Goal: Information Seeking & Learning: Learn about a topic

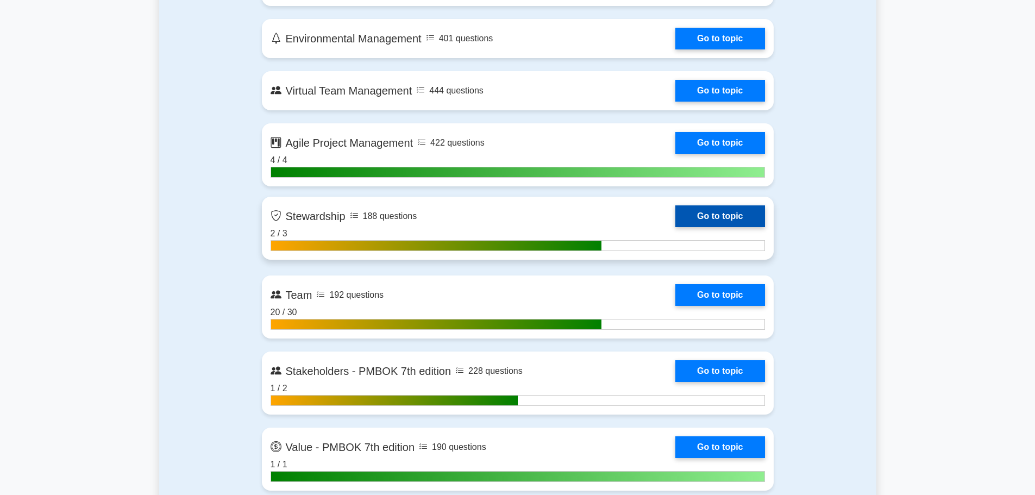
scroll to position [2637, 0]
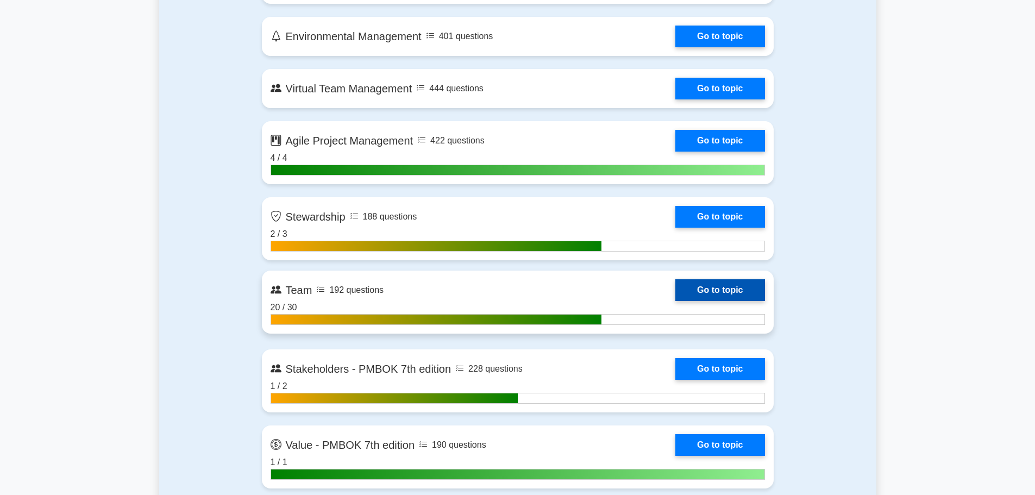
click at [675, 299] on link "Go to topic" at bounding box center [719, 290] width 89 height 22
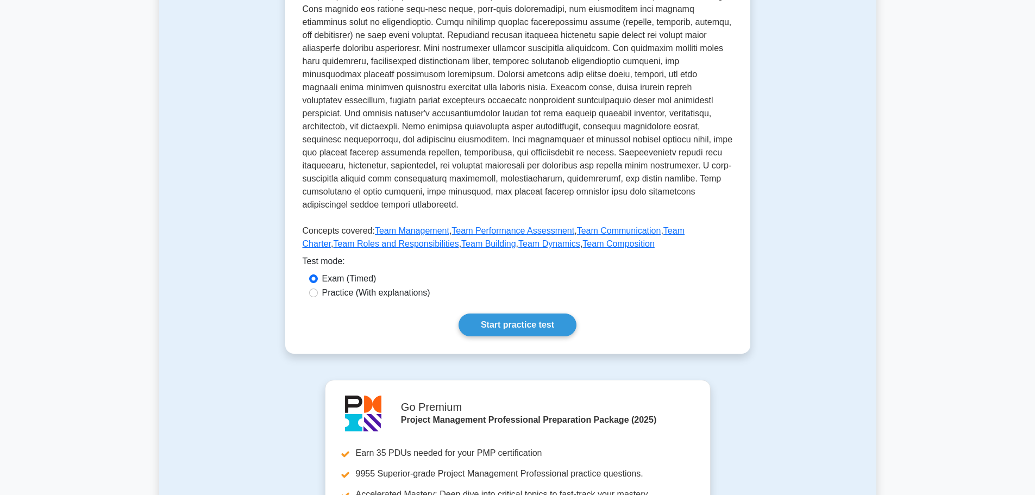
scroll to position [326, 0]
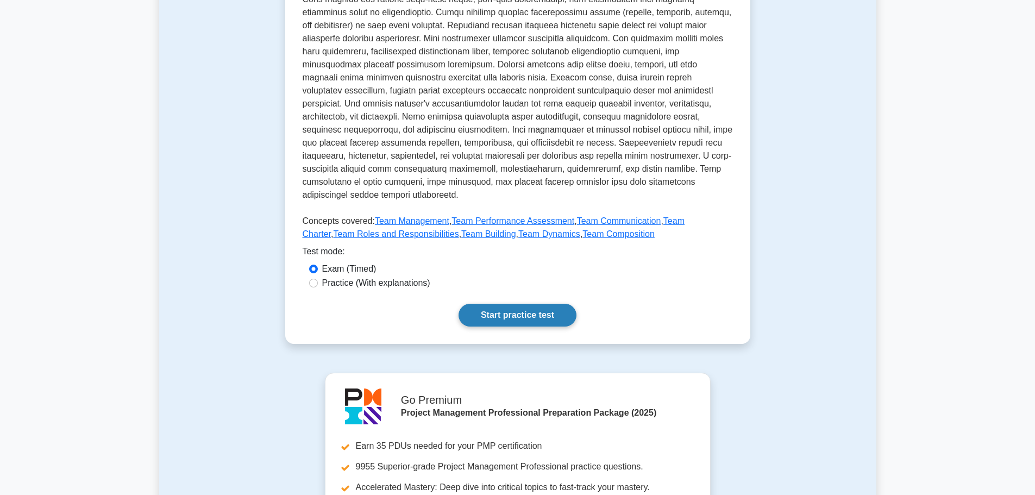
click at [517, 310] on link "Start practice test" at bounding box center [518, 315] width 118 height 23
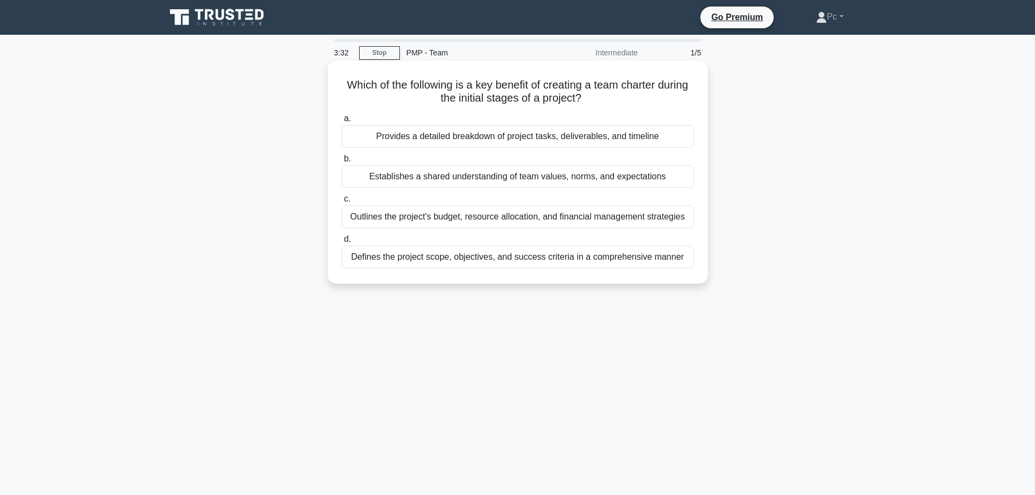
click at [486, 177] on div "Establishes a shared understanding of team values, norms, and expectations" at bounding box center [518, 176] width 352 height 23
click at [342, 162] on input "b. Establishes a shared understanding of team values, norms, and expectations" at bounding box center [342, 158] width 0 height 7
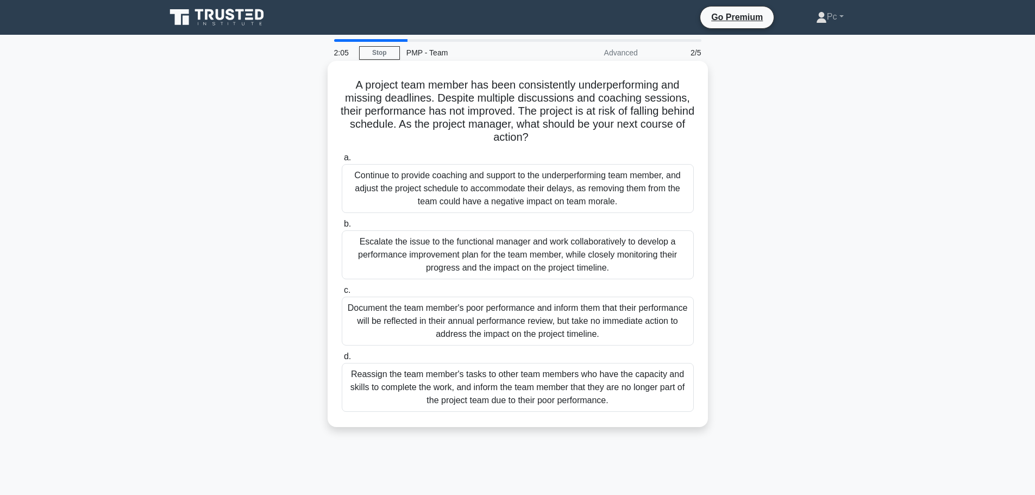
click at [557, 260] on div "Escalate the issue to the functional manager and work collaboratively to develo…" at bounding box center [518, 254] width 352 height 49
click at [342, 228] on input "b. Escalate the issue to the functional manager and work collaboratively to dev…" at bounding box center [342, 224] width 0 height 7
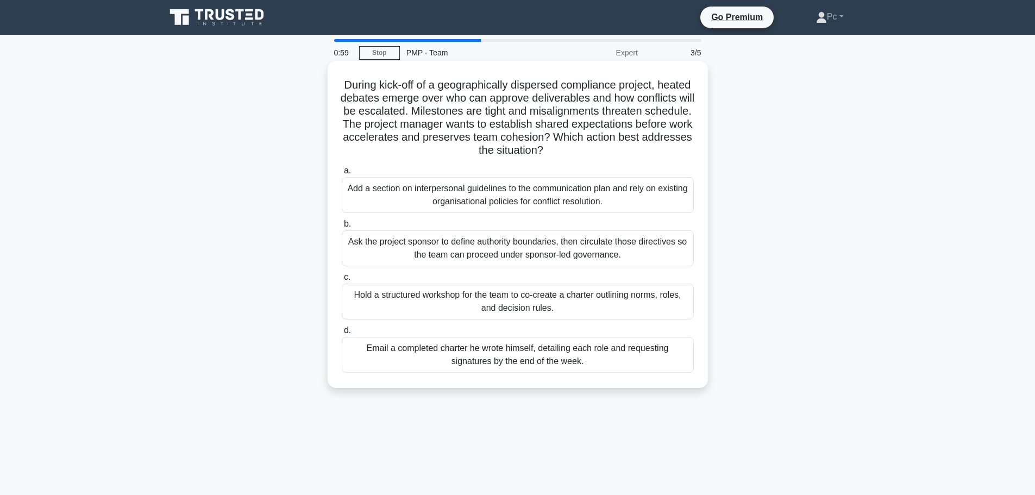
click at [512, 207] on div "Add a section on interpersonal guidelines to the communication plan and rely on…" at bounding box center [518, 195] width 352 height 36
click at [342, 174] on input "a. Add a section on interpersonal guidelines to the communication plan and rely…" at bounding box center [342, 170] width 0 height 7
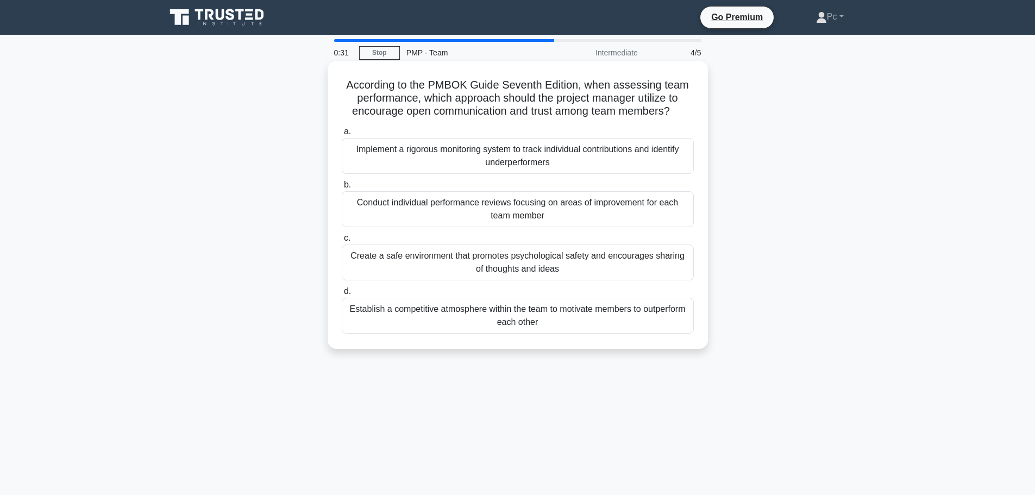
click at [637, 262] on div "Create a safe environment that promotes psychological safety and encourages sha…" at bounding box center [518, 262] width 352 height 36
click at [342, 242] on input "c. Create a safe environment that promotes psychological safety and encourages …" at bounding box center [342, 238] width 0 height 7
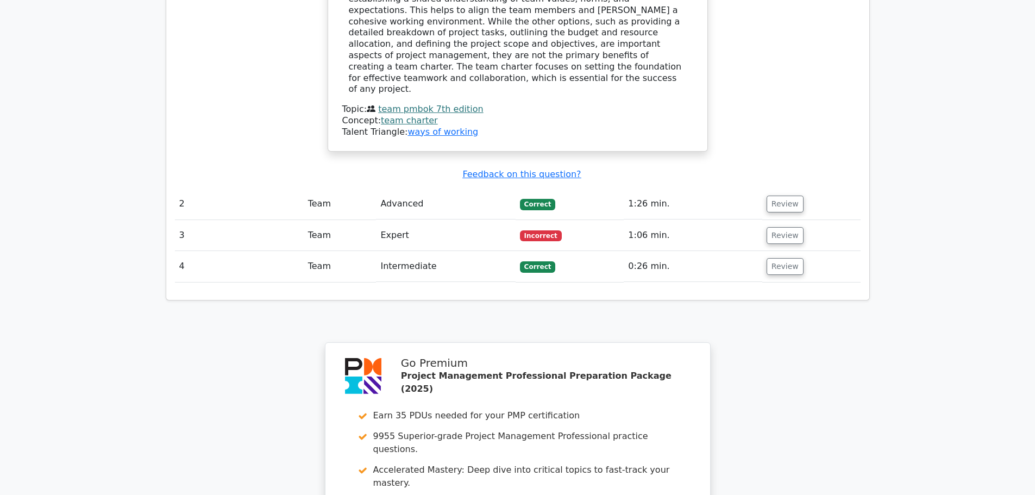
scroll to position [1195, 0]
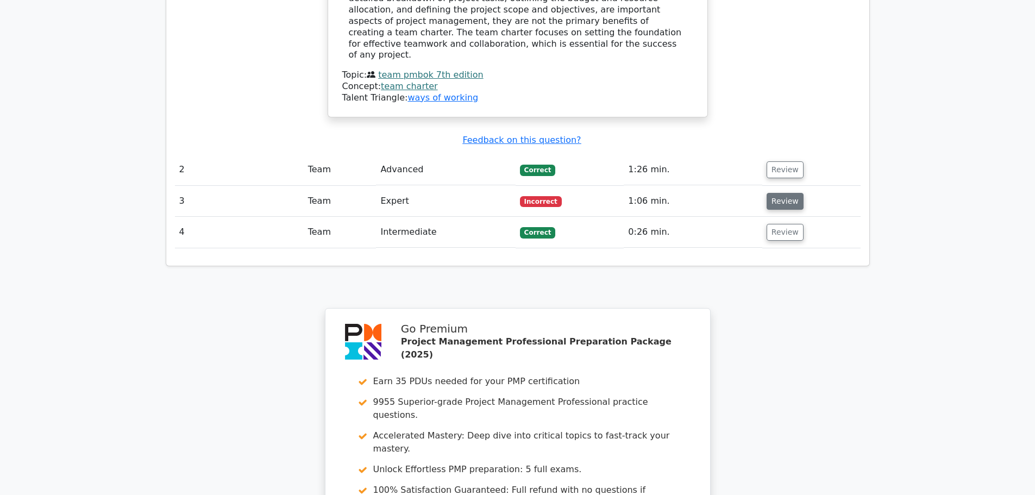
click at [781, 193] on button "Review" at bounding box center [785, 201] width 37 height 17
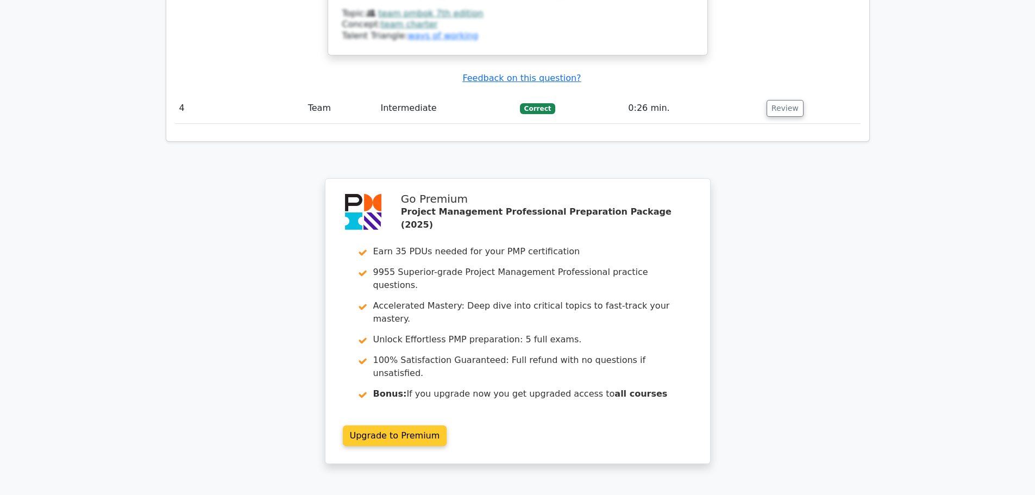
scroll to position [1900, 0]
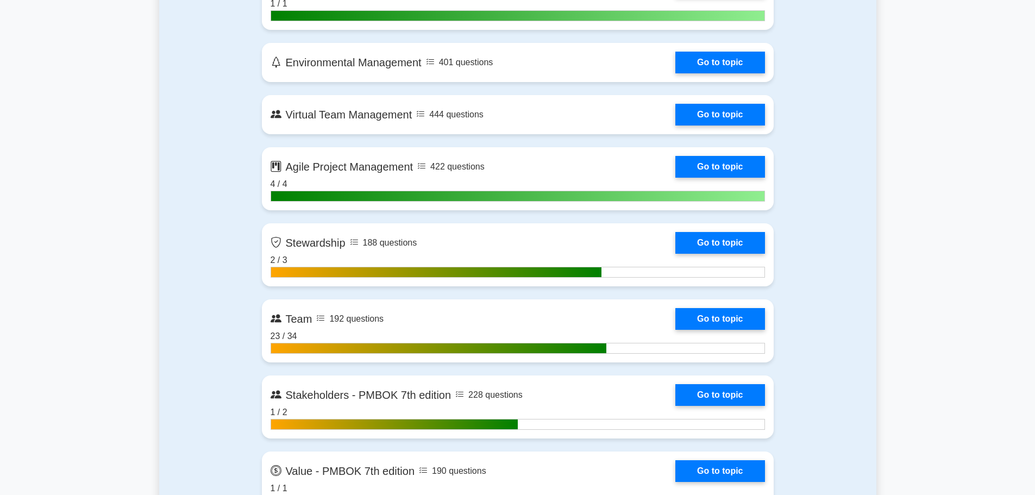
scroll to position [2637, 0]
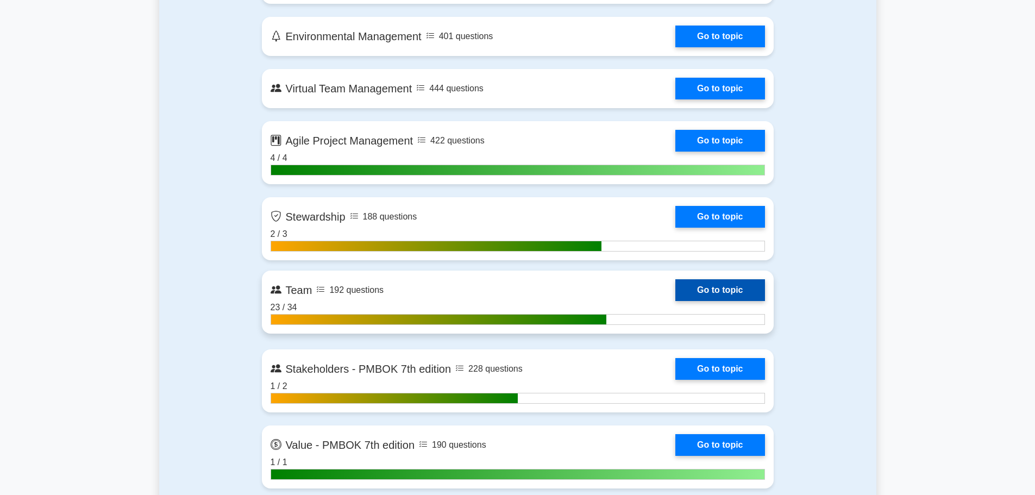
click at [675, 286] on link "Go to topic" at bounding box center [719, 290] width 89 height 22
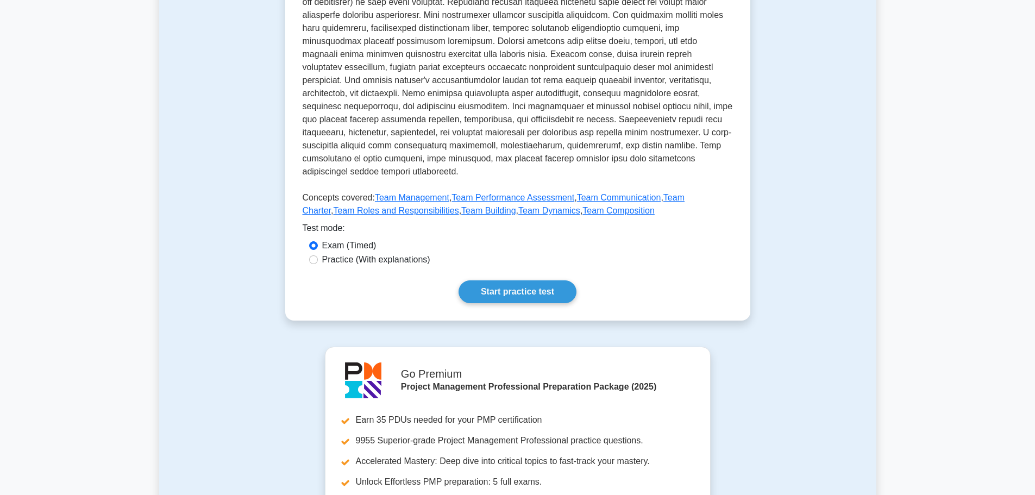
scroll to position [380, 0]
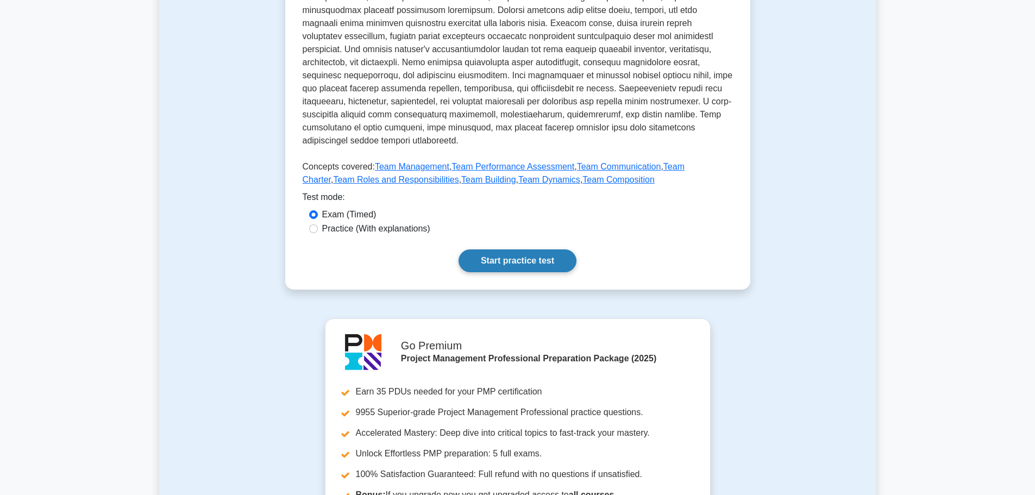
drag, startPoint x: 509, startPoint y: 249, endPoint x: 522, endPoint y: 258, distance: 15.5
click at [510, 249] on link "Start practice test" at bounding box center [518, 260] width 118 height 23
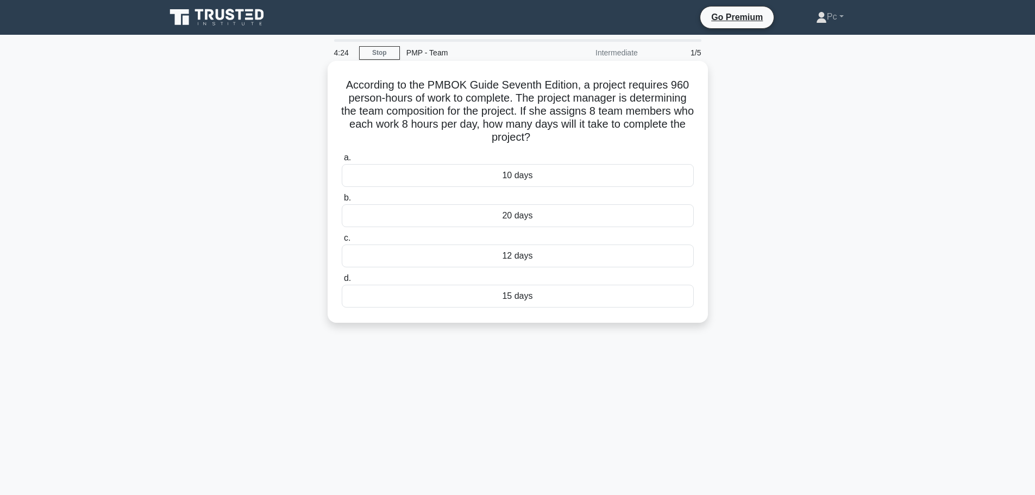
click at [528, 297] on div "15 days" at bounding box center [518, 296] width 352 height 23
click at [342, 282] on input "d. 15 days" at bounding box center [342, 278] width 0 height 7
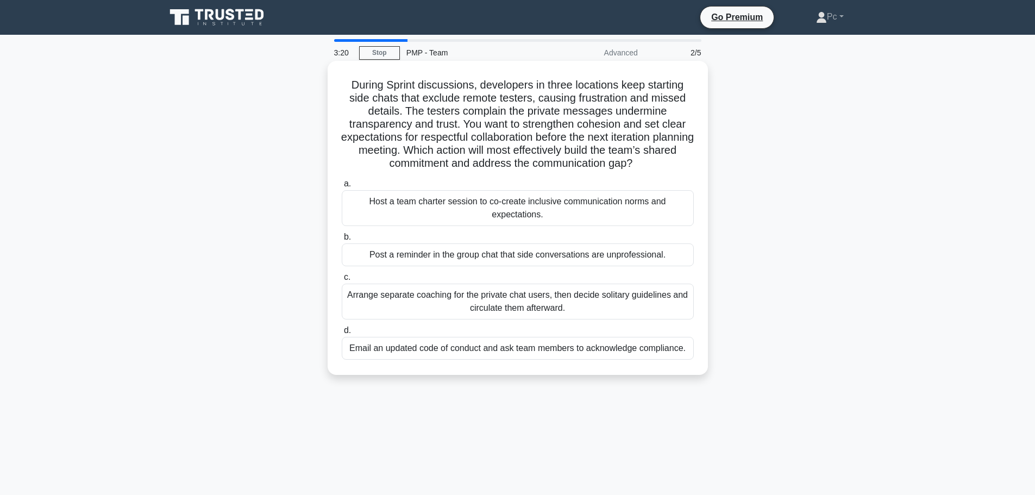
click at [479, 216] on div "Host a team charter session to co-create inclusive communication norms and expe…" at bounding box center [518, 208] width 352 height 36
click at [342, 187] on input "a. Host a team charter session to co-create inclusive communication norms and e…" at bounding box center [342, 183] width 0 height 7
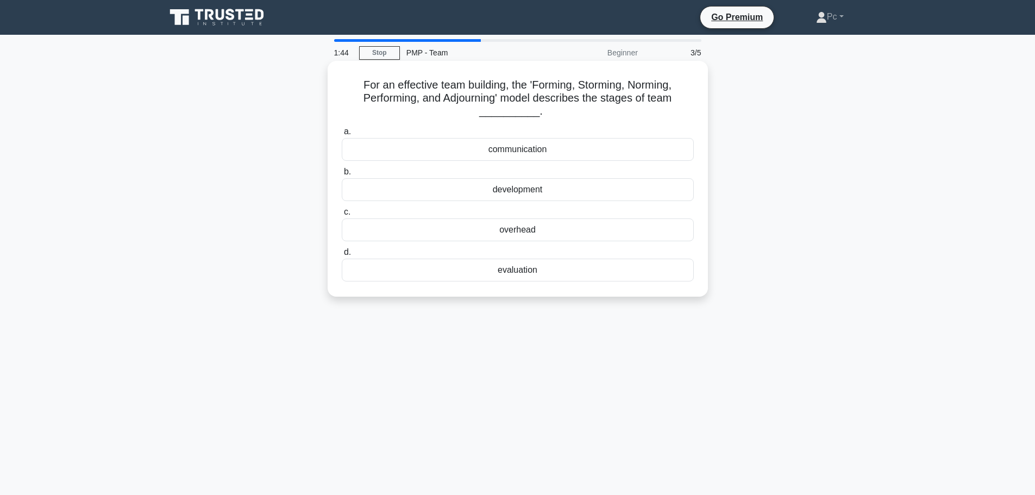
click at [531, 192] on div "development" at bounding box center [518, 189] width 352 height 23
click at [342, 175] on input "b. development" at bounding box center [342, 171] width 0 height 7
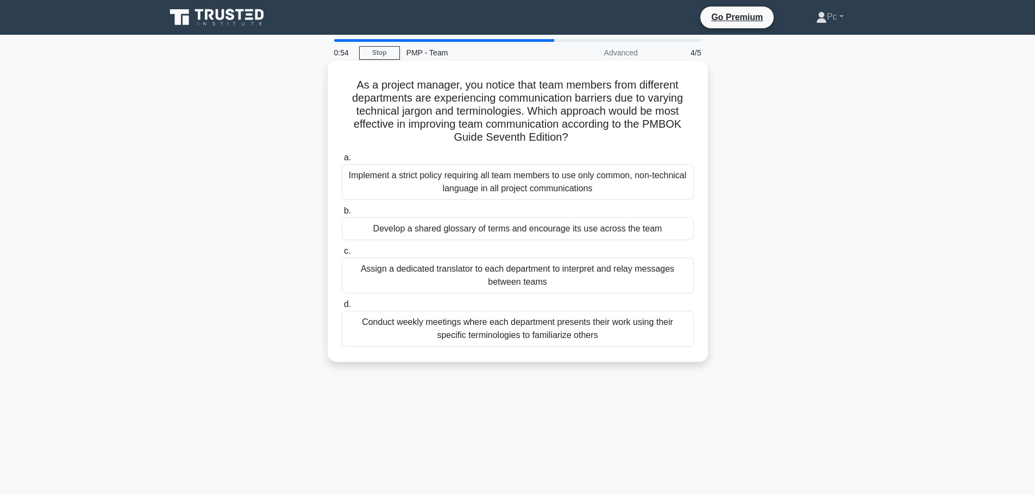
click at [488, 232] on div "Develop a shared glossary of terms and encourage its use across the team" at bounding box center [518, 228] width 352 height 23
click at [342, 215] on input "b. Develop a shared glossary of terms and encourage its use across the team" at bounding box center [342, 211] width 0 height 7
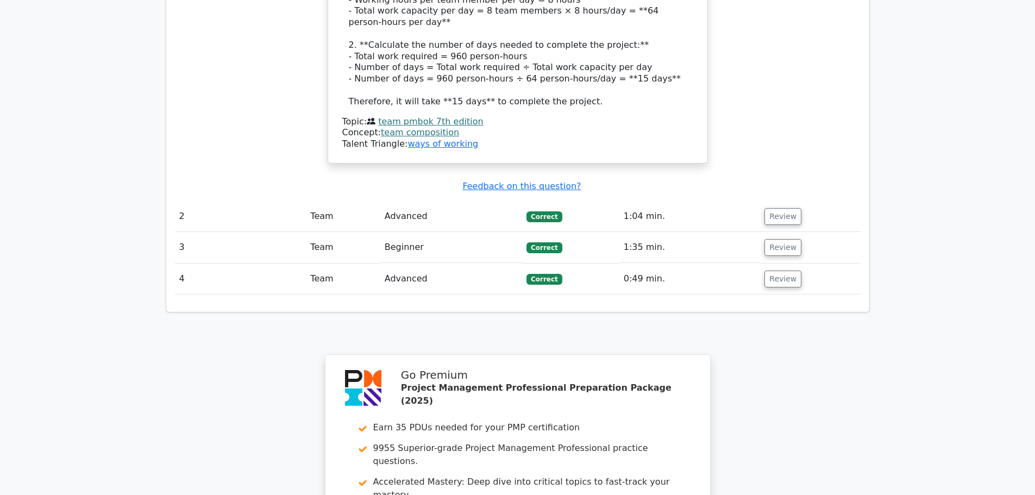
scroll to position [1195, 0]
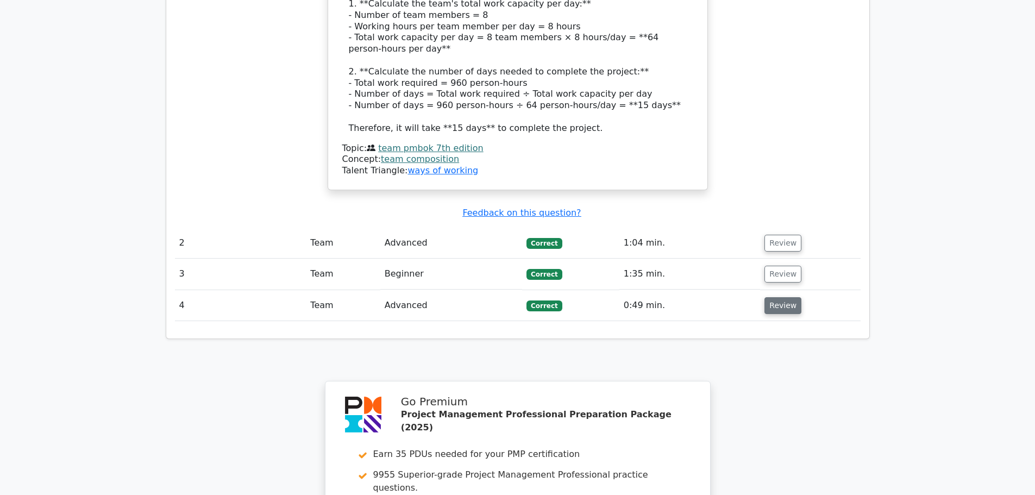
click at [786, 297] on button "Review" at bounding box center [782, 305] width 37 height 17
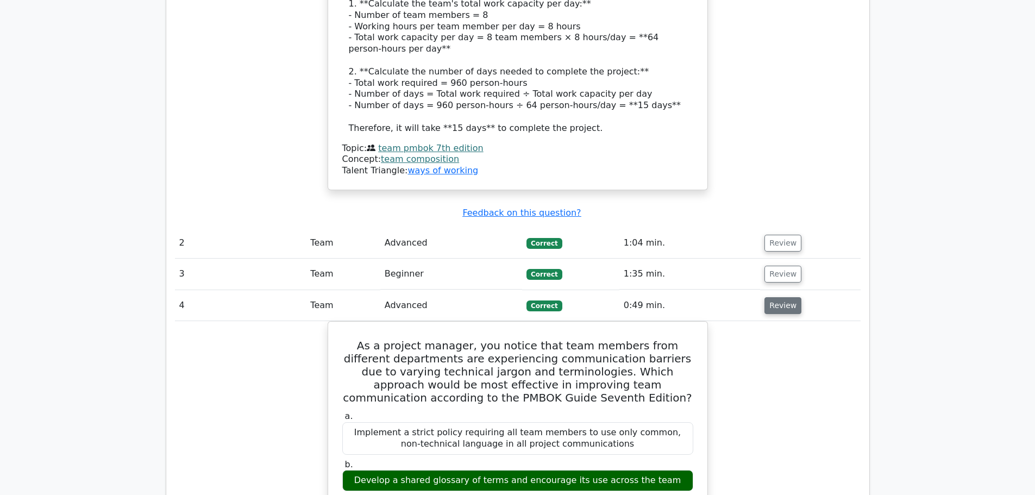
scroll to position [1250, 0]
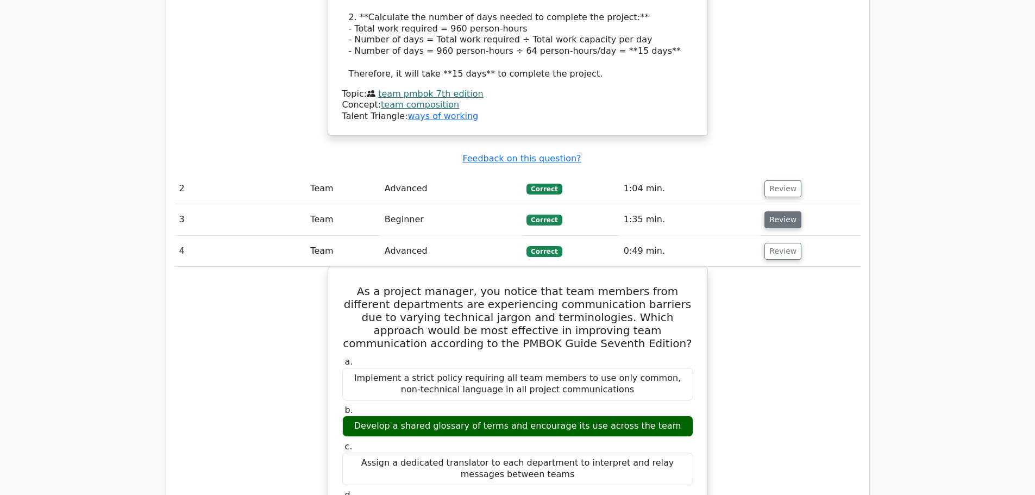
click at [775, 211] on button "Review" at bounding box center [782, 219] width 37 height 17
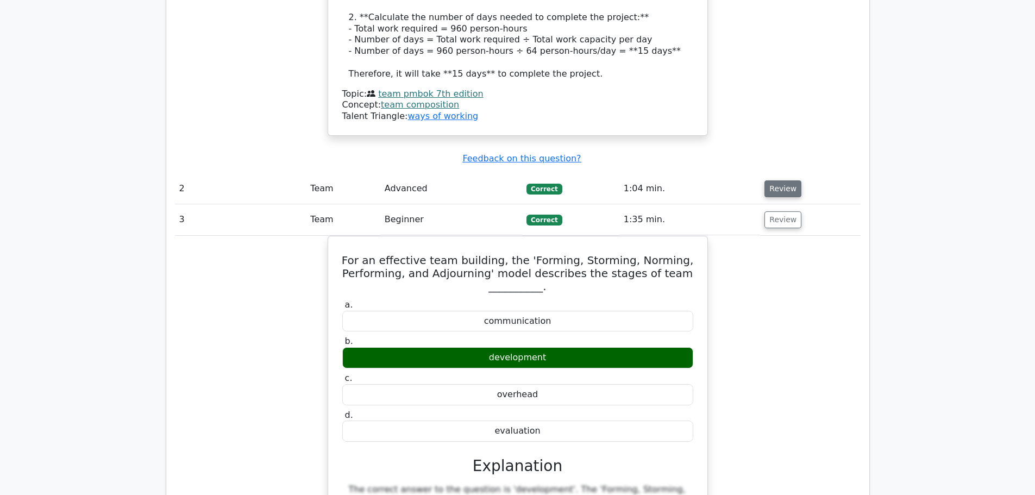
click at [771, 180] on button "Review" at bounding box center [782, 188] width 37 height 17
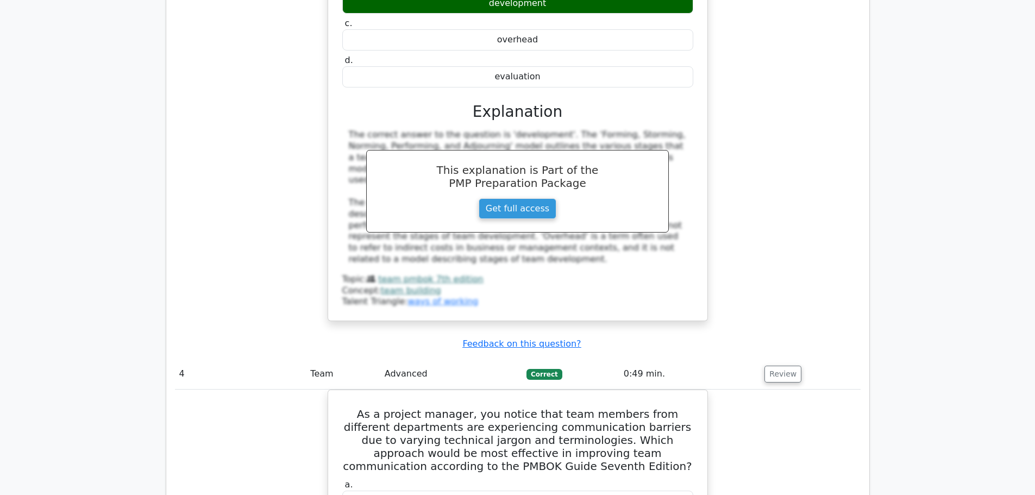
scroll to position [3293, 0]
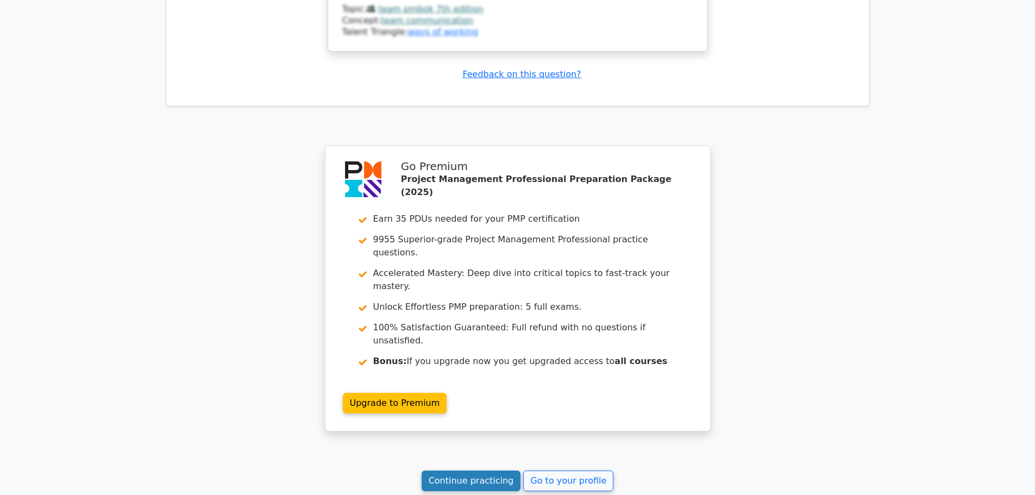
click at [465, 470] on link "Continue practicing" at bounding box center [471, 480] width 99 height 21
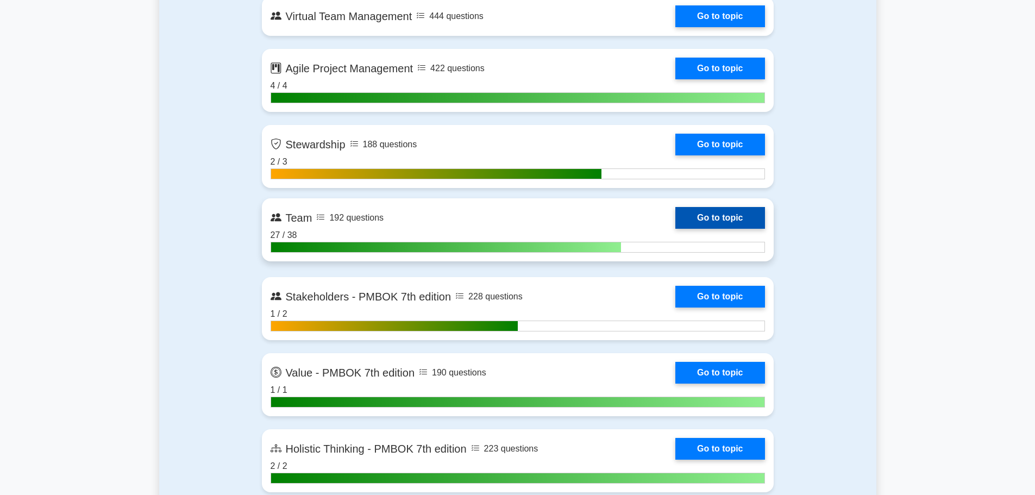
scroll to position [2691, 0]
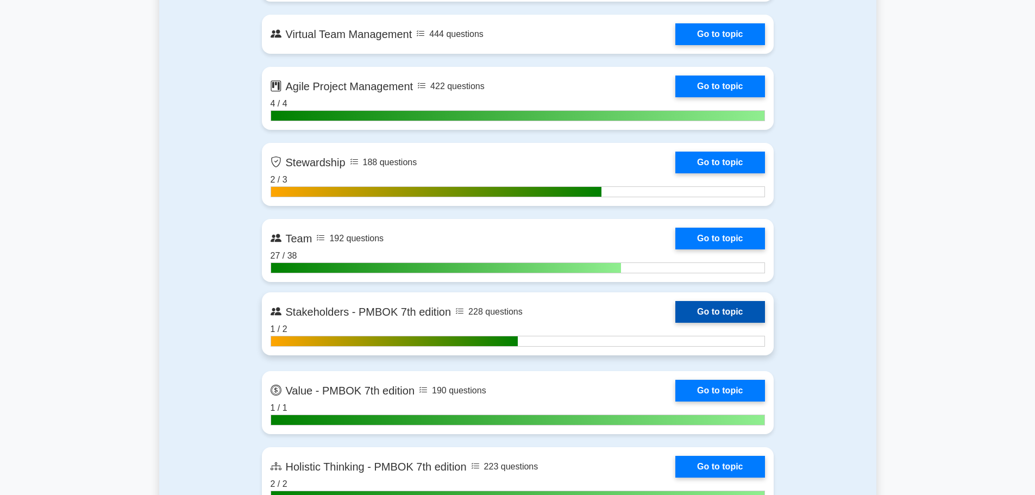
click at [675, 311] on link "Go to topic" at bounding box center [719, 312] width 89 height 22
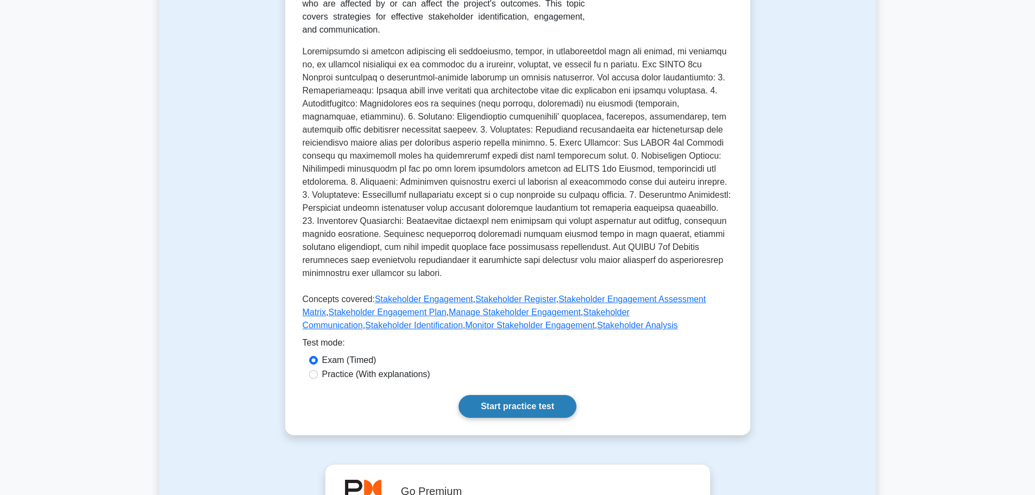
scroll to position [272, 0]
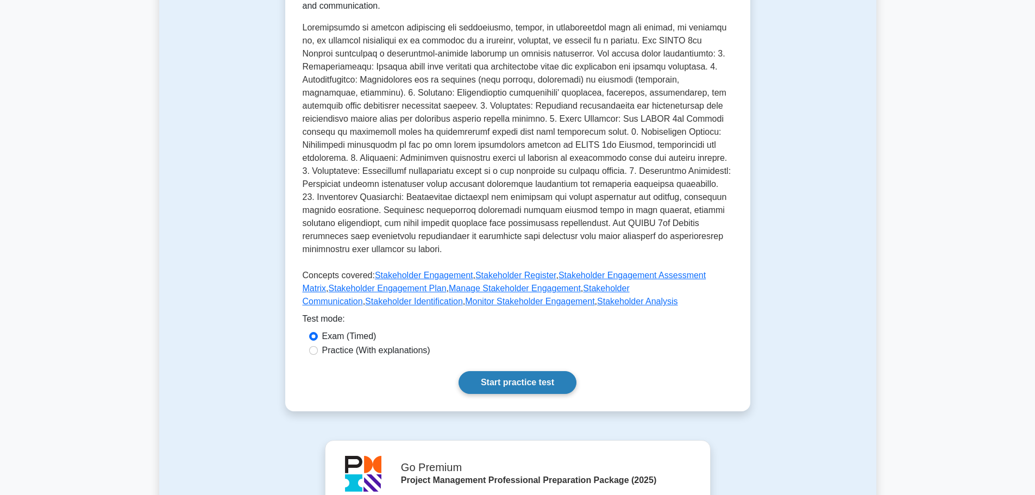
click at [513, 378] on link "Start practice test" at bounding box center [518, 382] width 118 height 23
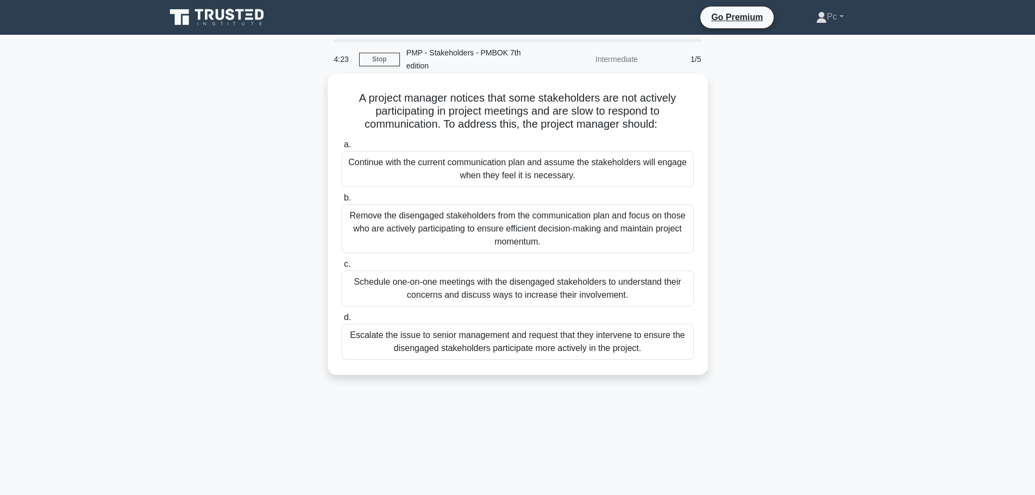
click at [522, 288] on div "Schedule one-on-one meetings with the disengaged stakeholders to understand the…" at bounding box center [518, 289] width 352 height 36
click at [342, 268] on input "c. Schedule one-on-one meetings with the disengaged stakeholders to understand …" at bounding box center [342, 264] width 0 height 7
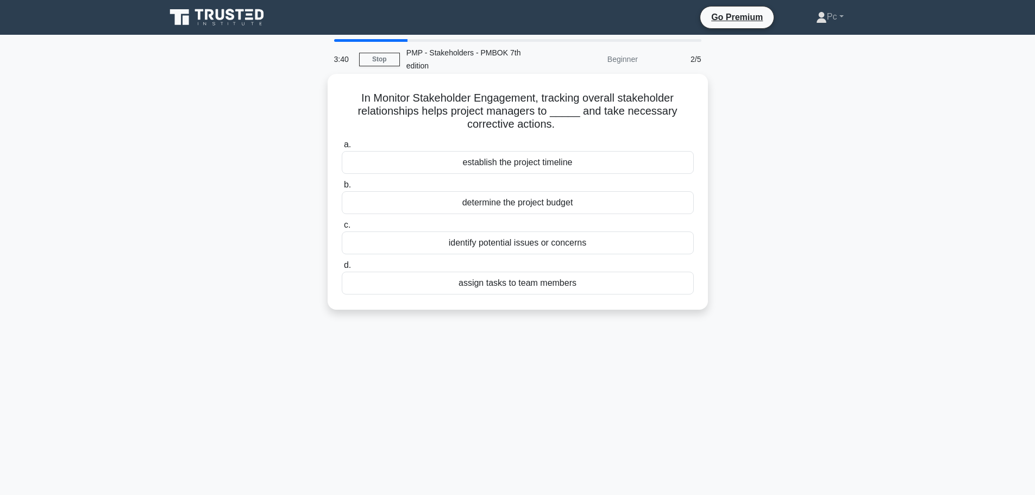
click at [507, 246] on div "identify potential issues or concerns" at bounding box center [518, 242] width 352 height 23
click at [342, 229] on input "c. identify potential issues or concerns" at bounding box center [342, 225] width 0 height 7
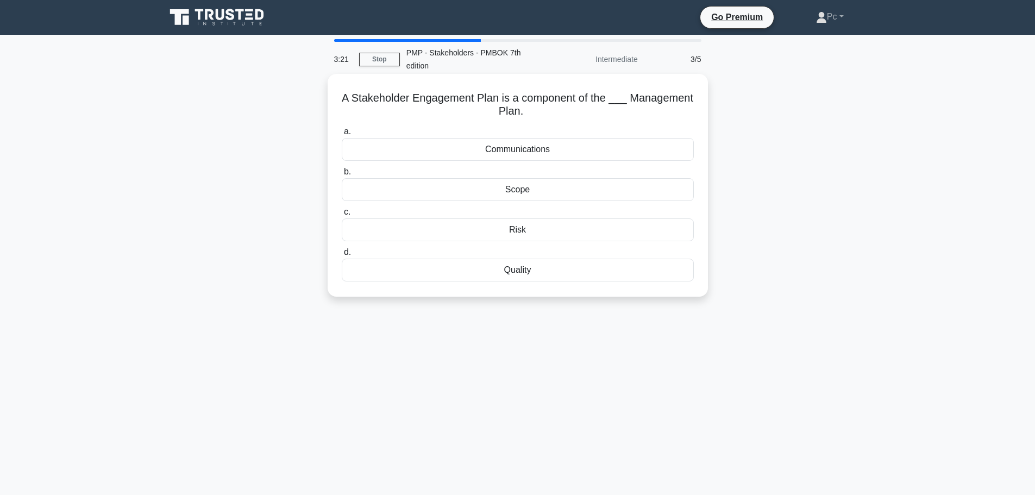
click at [522, 194] on div "Scope" at bounding box center [518, 189] width 352 height 23
click at [342, 175] on input "b. Scope" at bounding box center [342, 171] width 0 height 7
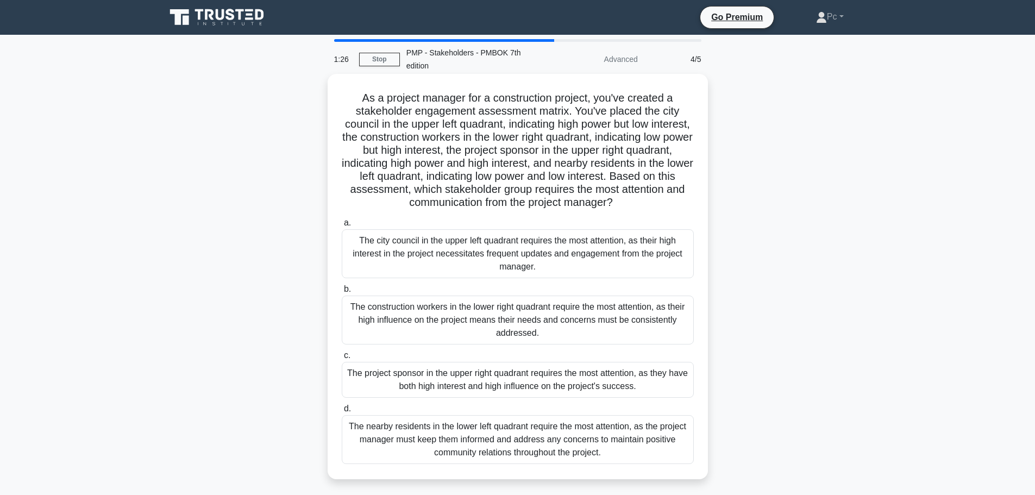
click at [543, 260] on div "The city council in the upper left quadrant requires the most attention, as the…" at bounding box center [518, 253] width 352 height 49
click at [342, 227] on input "a. The city council in the upper left quadrant requires the most attention, as …" at bounding box center [342, 222] width 0 height 7
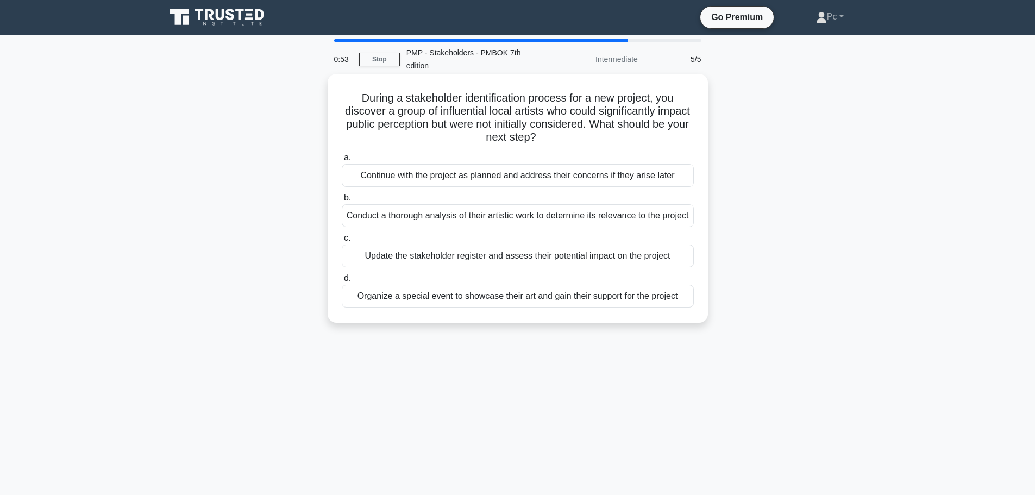
click at [609, 266] on div "Update the stakeholder register and assess their potential impact on the project" at bounding box center [518, 255] width 352 height 23
click at [342, 242] on input "c. Update the stakeholder register and assess their potential impact on the pro…" at bounding box center [342, 238] width 0 height 7
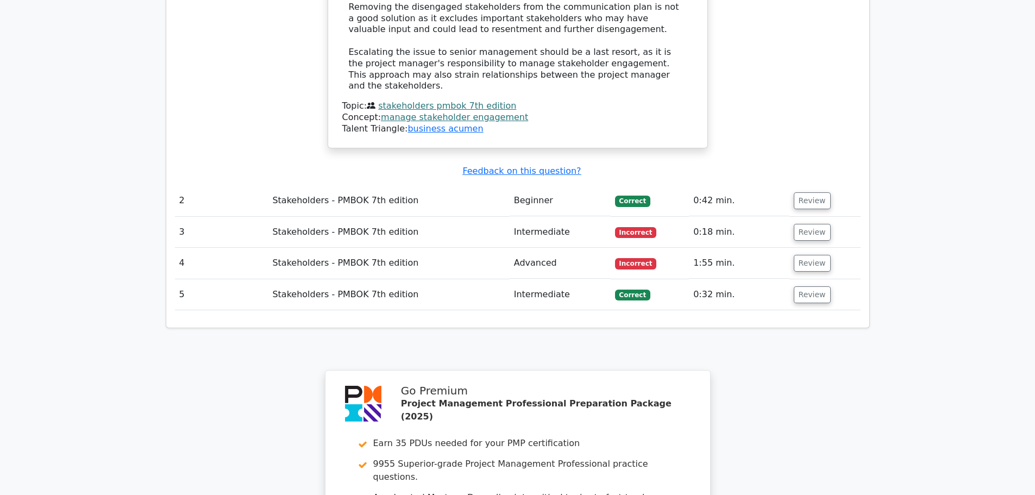
scroll to position [1304, 0]
click at [812, 254] on button "Review" at bounding box center [812, 262] width 37 height 17
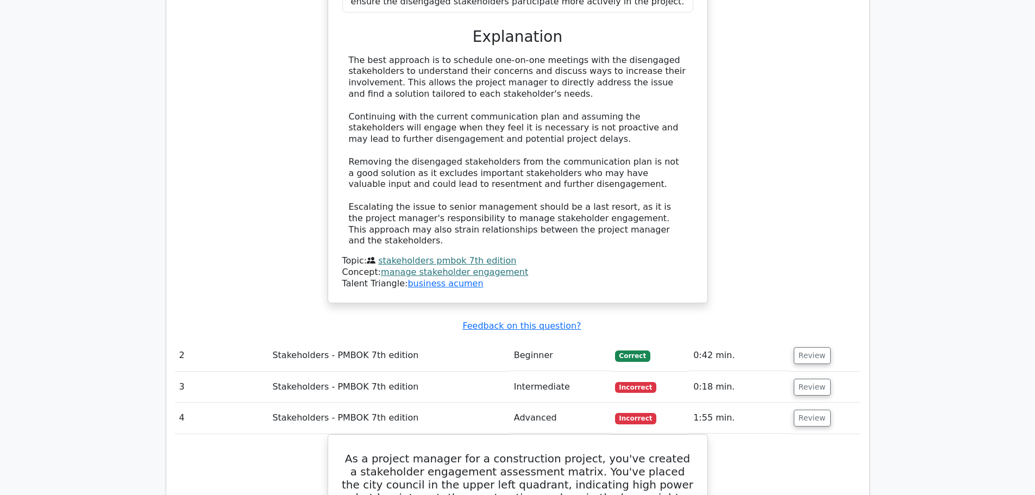
scroll to position [1141, 0]
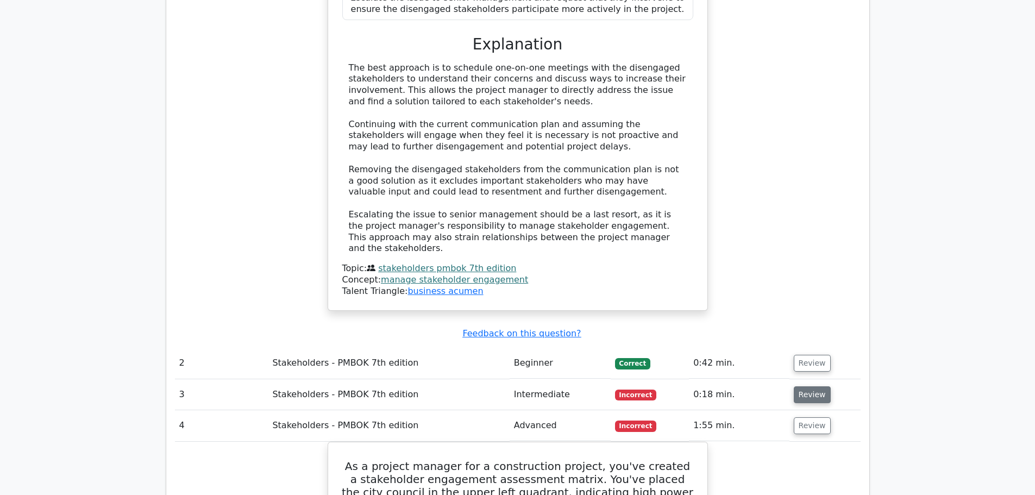
click at [812, 386] on button "Review" at bounding box center [812, 394] width 37 height 17
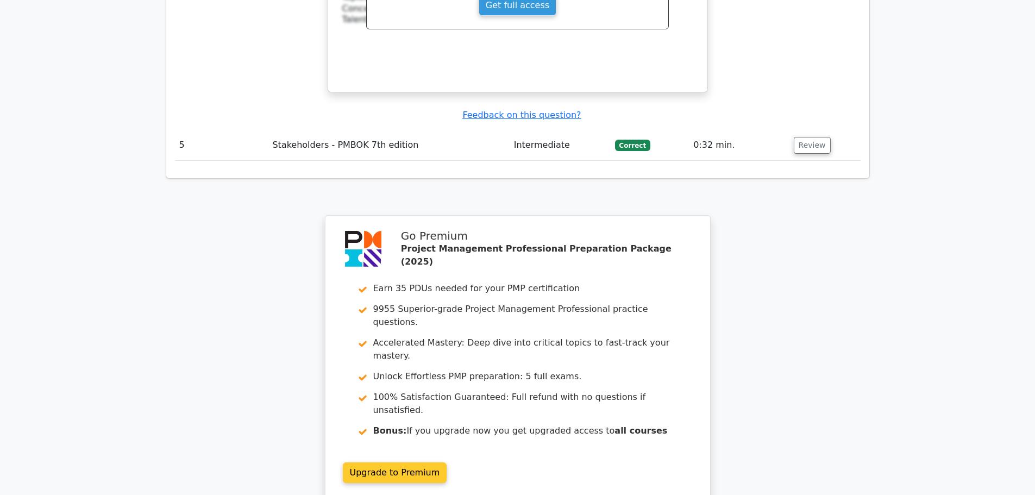
scroll to position [2727, 0]
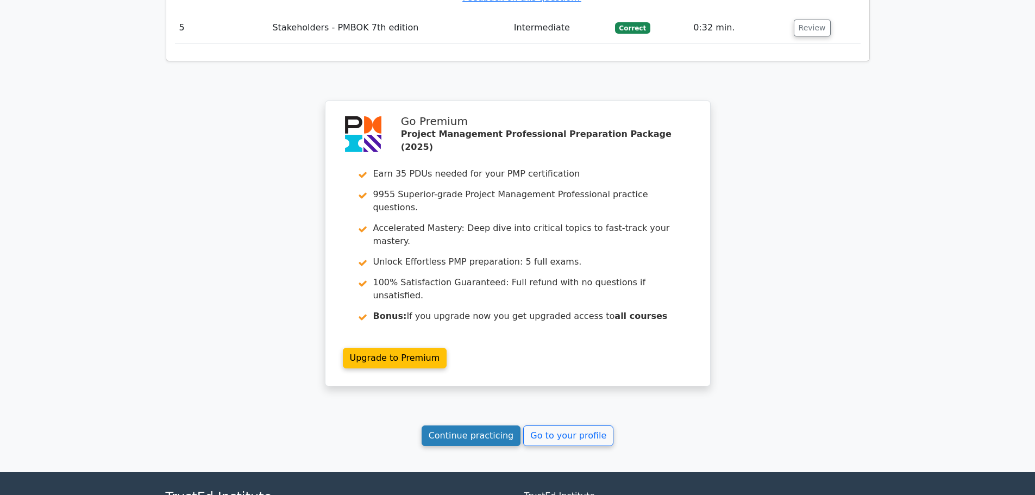
click at [465, 425] on link "Continue practicing" at bounding box center [471, 435] width 99 height 21
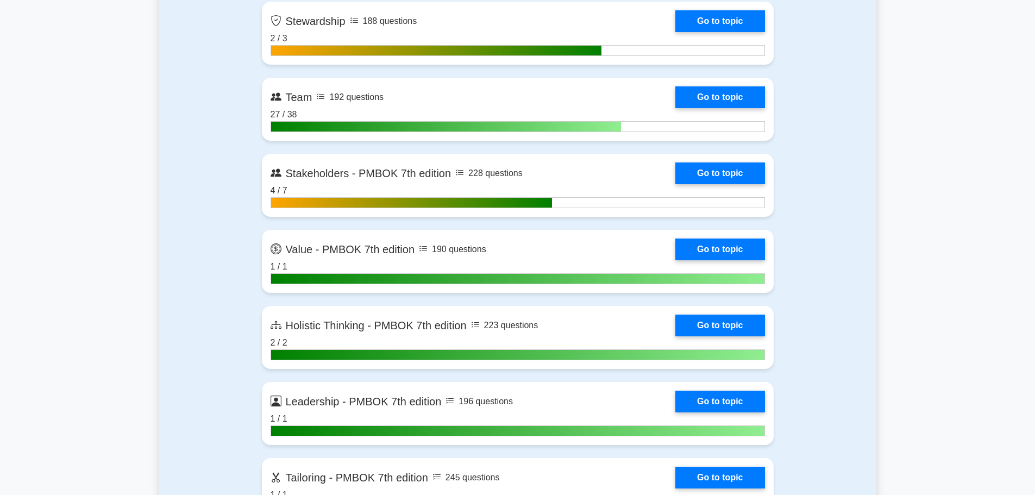
scroll to position [2825, 0]
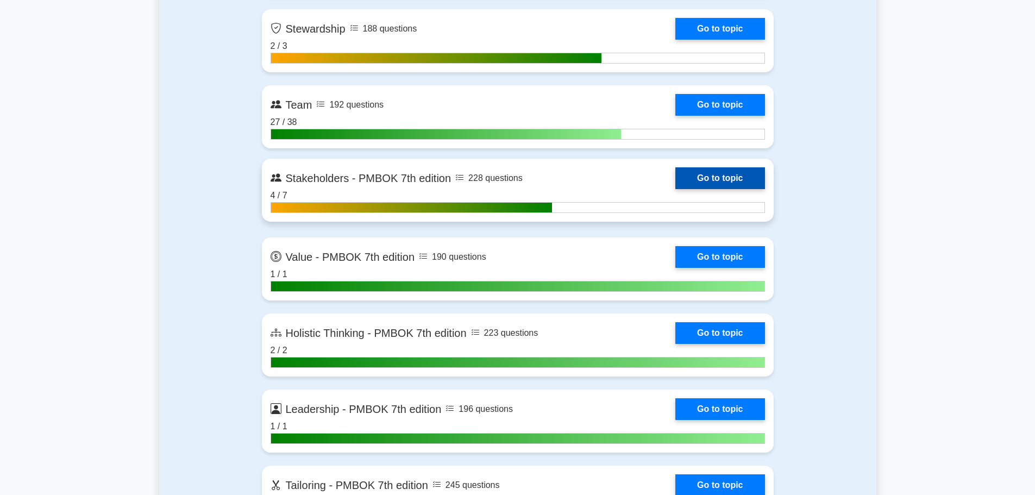
click at [675, 183] on link "Go to topic" at bounding box center [719, 178] width 89 height 22
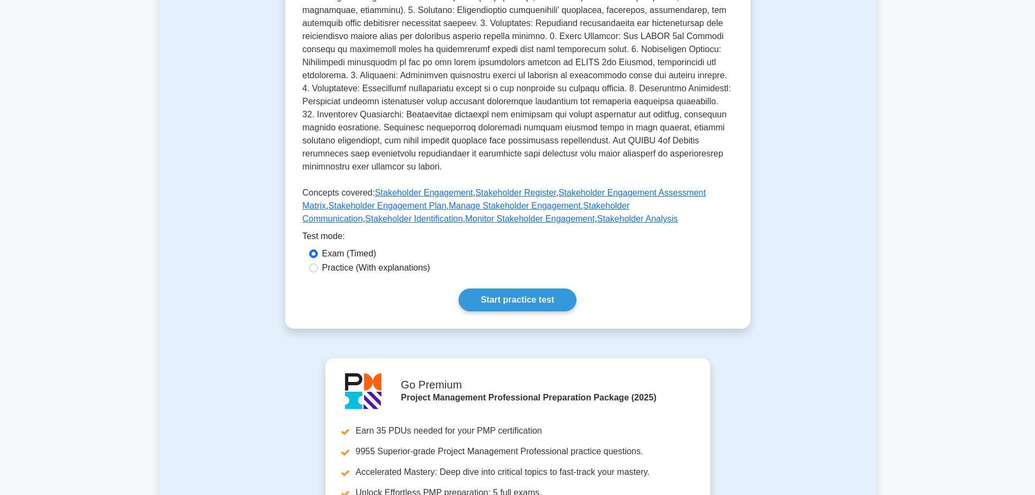
scroll to position [380, 0]
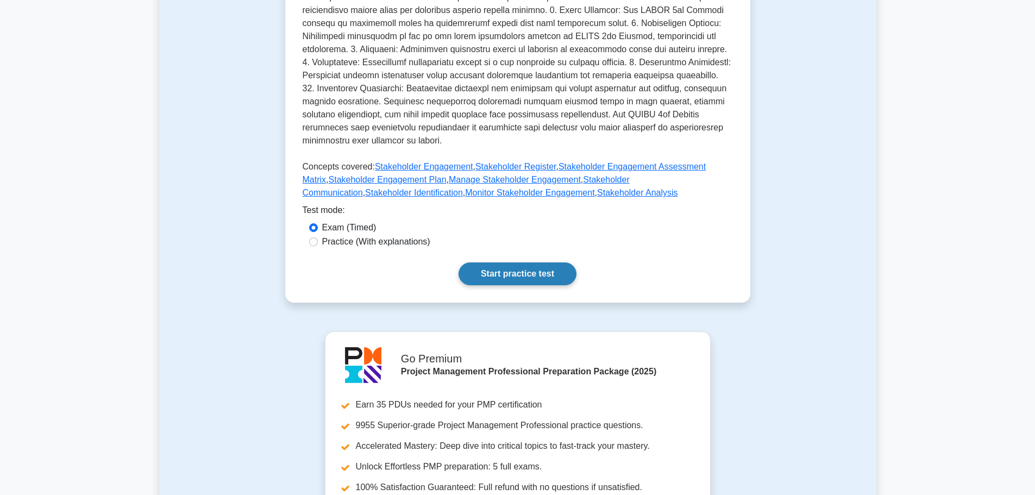
click at [526, 273] on link "Start practice test" at bounding box center [518, 273] width 118 height 23
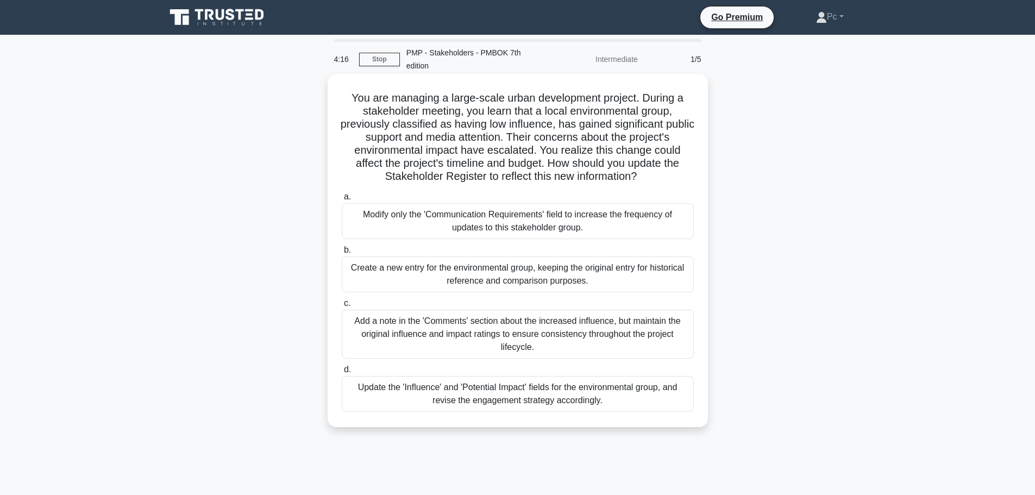
click at [558, 407] on div "Update the 'Influence' and 'Potential Impact' fields for the environmental grou…" at bounding box center [518, 394] width 352 height 36
click at [342, 373] on input "d. Update the 'Influence' and 'Potential Impact' fields for the environmental g…" at bounding box center [342, 369] width 0 height 7
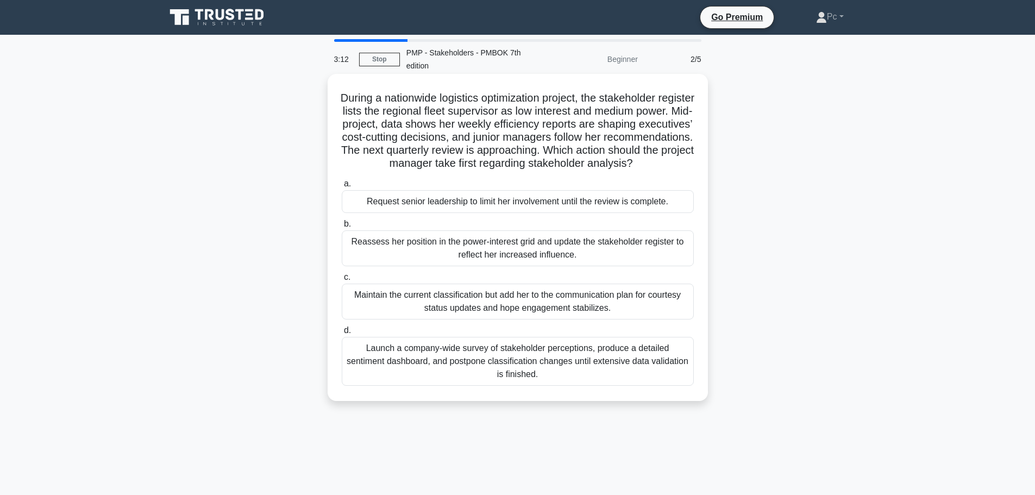
click at [534, 258] on div "Reassess her position in the power-interest grid and update the stakeholder reg…" at bounding box center [518, 248] width 352 height 36
click at [342, 228] on input "b. Reassess her position in the power-interest grid and update the stakeholder …" at bounding box center [342, 224] width 0 height 7
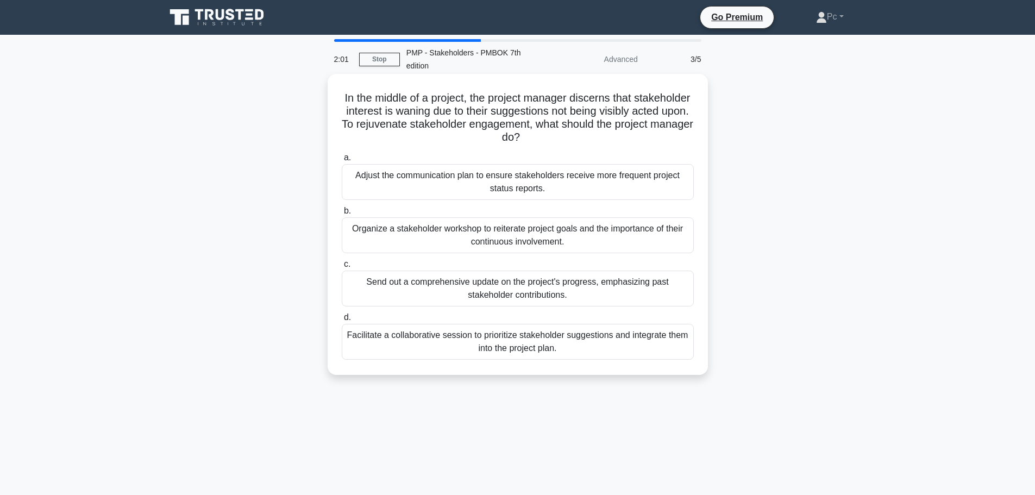
click at [517, 234] on div "Organize a stakeholder workshop to reiterate project goals and the importance o…" at bounding box center [518, 235] width 352 height 36
click at [342, 215] on input "b. Organize a stakeholder workshop to reiterate project goals and the importanc…" at bounding box center [342, 211] width 0 height 7
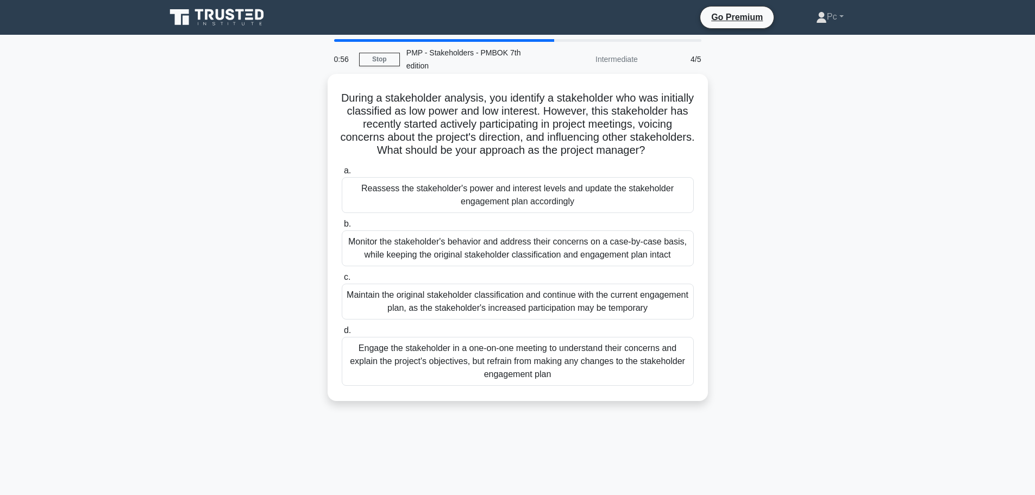
click at [625, 213] on div "Reassess the stakeholder's power and interest levels and update the stakeholder…" at bounding box center [518, 195] width 352 height 36
click at [342, 174] on input "a. Reassess the stakeholder's power and interest levels and update the stakehol…" at bounding box center [342, 170] width 0 height 7
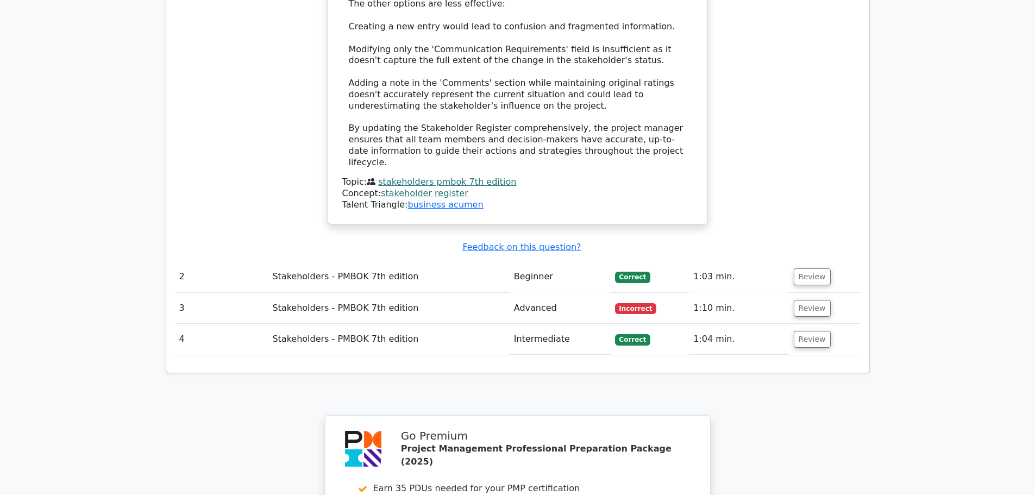
scroll to position [1370, 0]
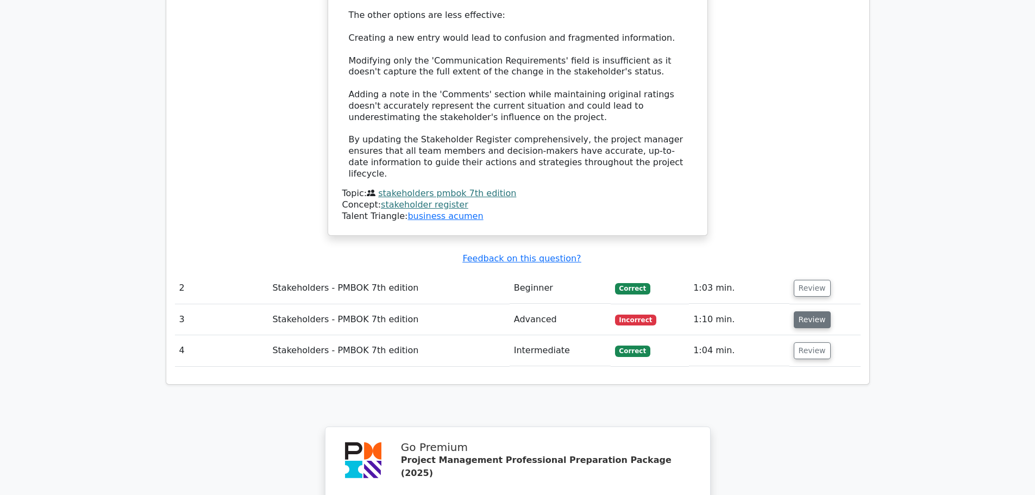
click at [806, 311] on button "Review" at bounding box center [812, 319] width 37 height 17
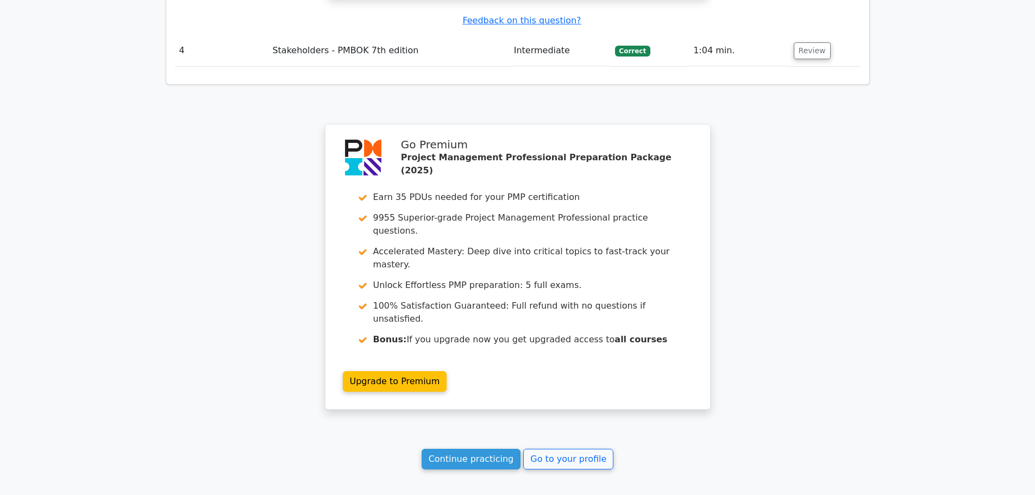
scroll to position [2276, 0]
click at [467, 448] on link "Continue practicing" at bounding box center [471, 458] width 99 height 21
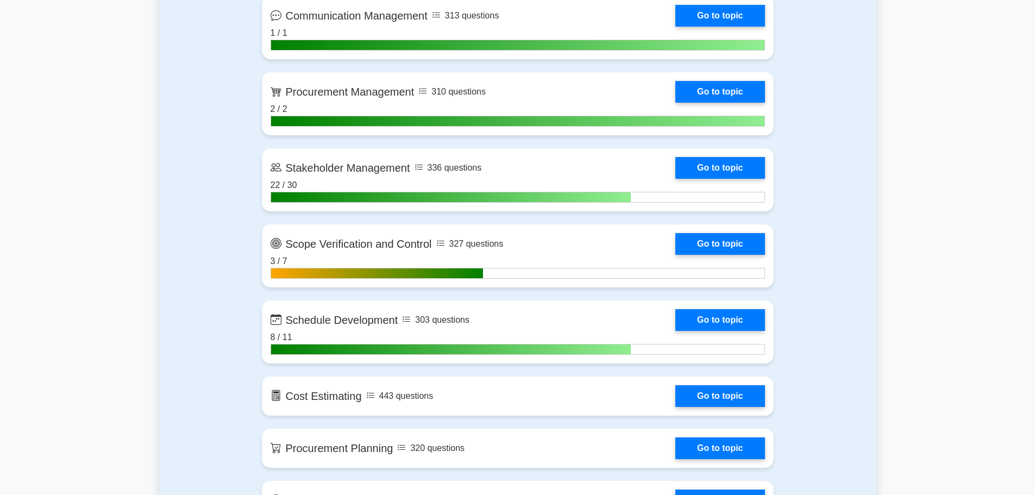
scroll to position [1304, 0]
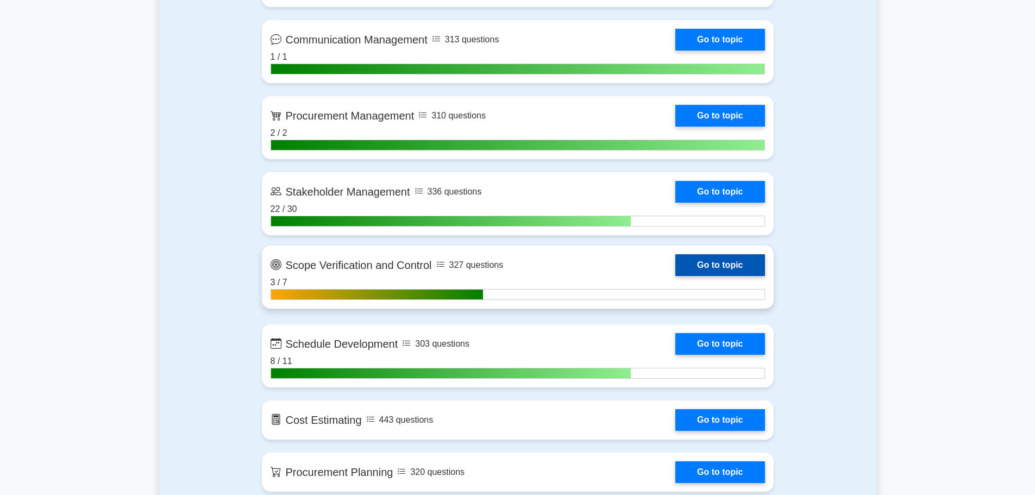
click at [675, 276] on link "Go to topic" at bounding box center [719, 265] width 89 height 22
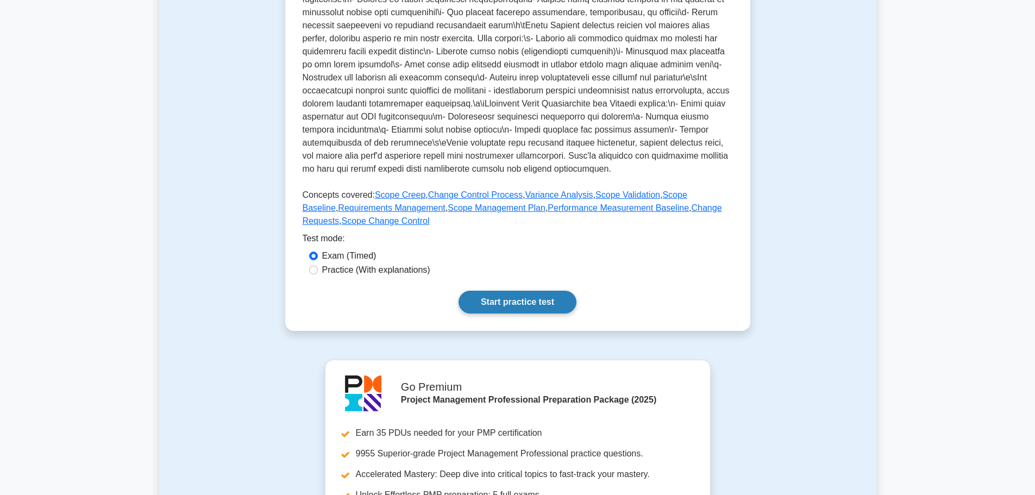
click at [519, 313] on link "Start practice test" at bounding box center [518, 302] width 118 height 23
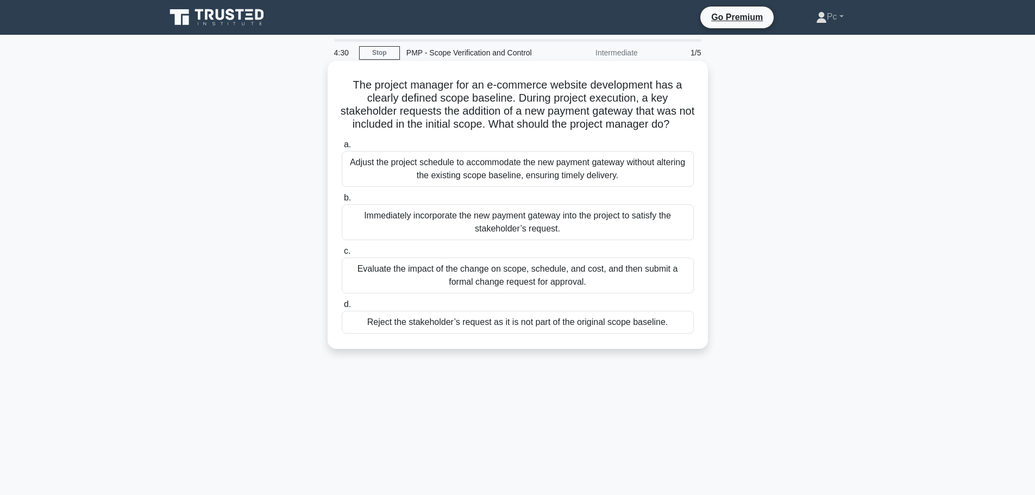
click at [573, 291] on div "Evaluate the impact of the change on scope, schedule, and cost, and then submit…" at bounding box center [518, 276] width 352 height 36
click at [342, 255] on input "c. Evaluate the impact of the change on scope, schedule, and cost, and then sub…" at bounding box center [342, 251] width 0 height 7
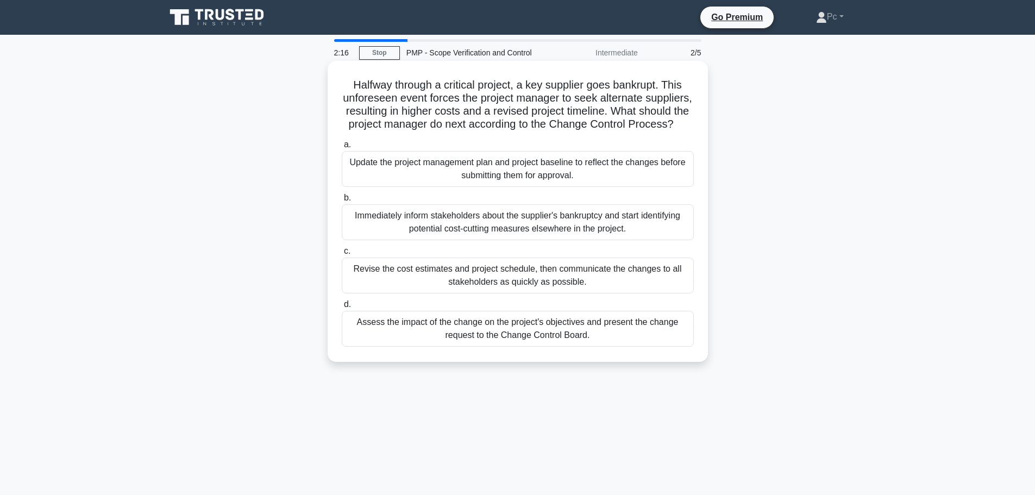
click at [542, 347] on div "Assess the impact of the change on the project's objectives and present the cha…" at bounding box center [518, 329] width 352 height 36
click at [342, 308] on input "d. Assess the impact of the change on the project's objectives and present the …" at bounding box center [342, 304] width 0 height 7
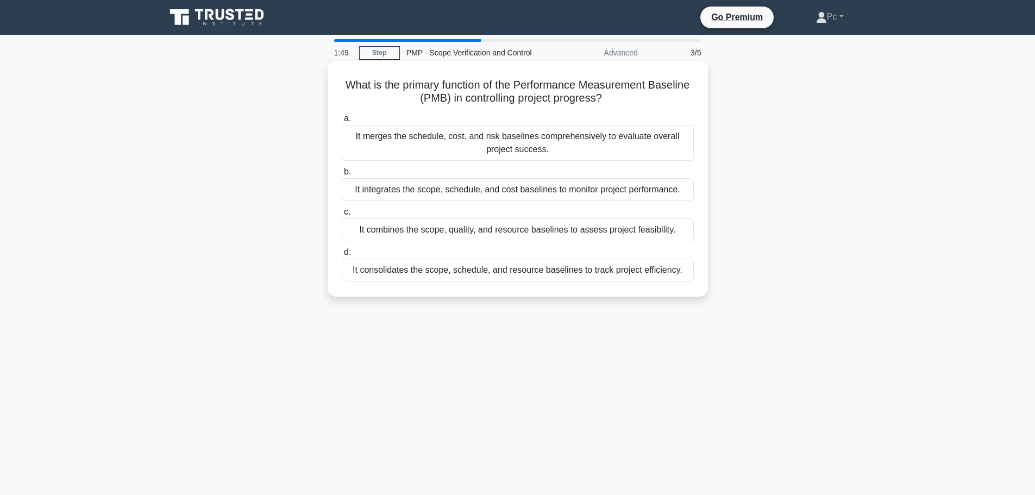
click at [507, 276] on div "It consolidates the scope, schedule, and resource baselines to track project ef…" at bounding box center [518, 270] width 352 height 23
click at [342, 256] on input "d. It consolidates the scope, schedule, and resource baselines to track project…" at bounding box center [342, 252] width 0 height 7
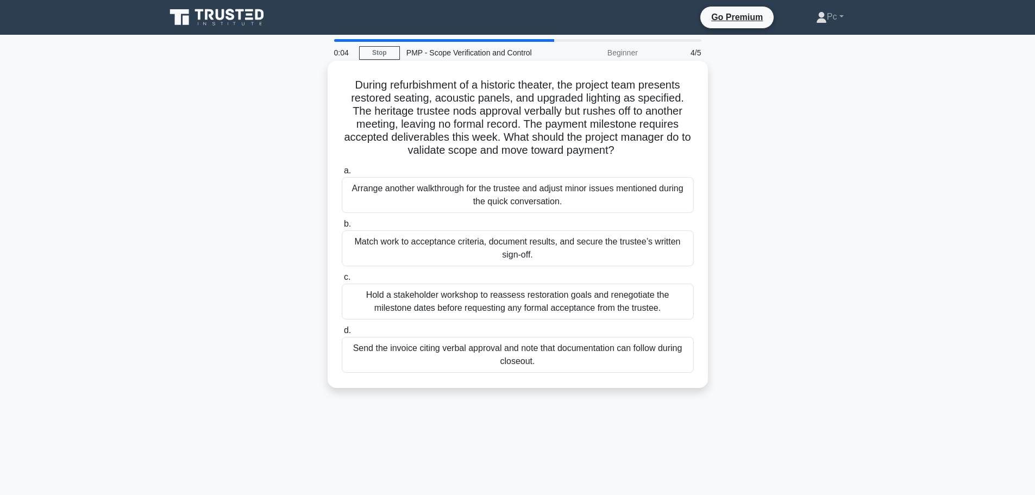
click at [569, 249] on div "Match work to acceptance criteria, document results, and secure the trustee’s w…" at bounding box center [518, 248] width 352 height 36
click at [342, 228] on input "b. Match work to acceptance criteria, document results, and secure the trustee’…" at bounding box center [342, 224] width 0 height 7
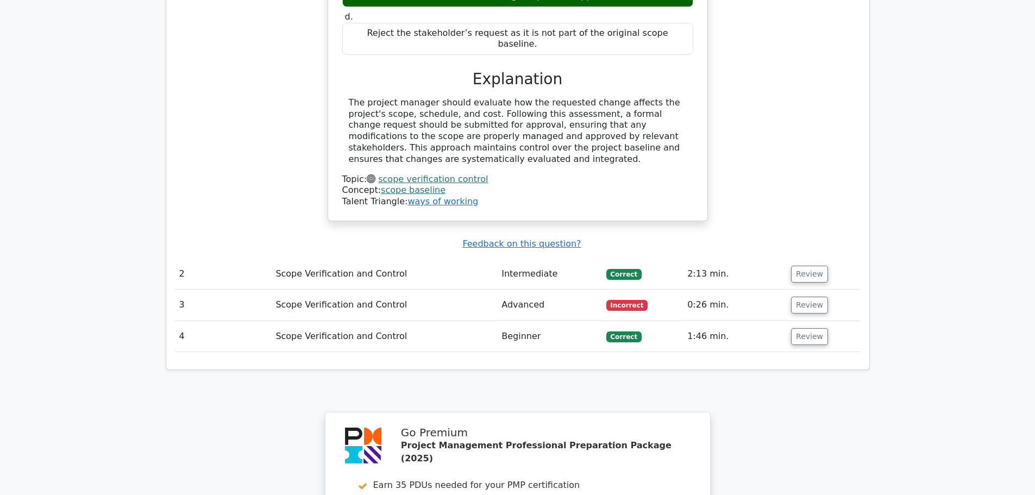
scroll to position [1141, 0]
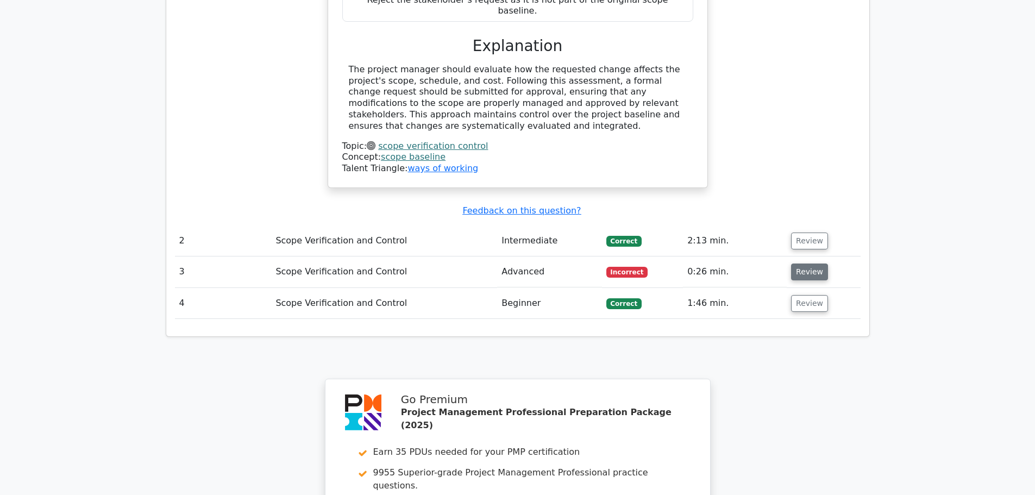
click at [810, 263] on button "Review" at bounding box center [809, 271] width 37 height 17
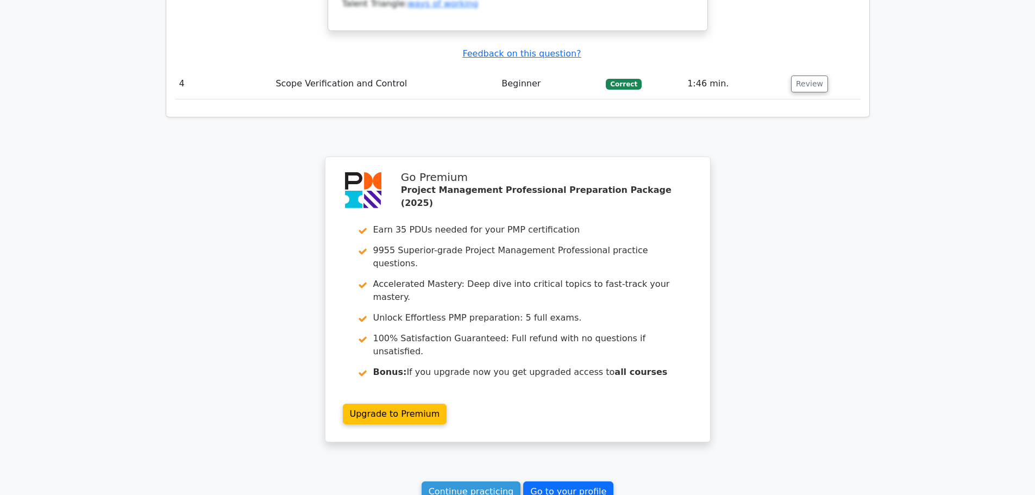
scroll to position [1847, 0]
click at [468, 481] on link "Continue practicing" at bounding box center [471, 491] width 99 height 21
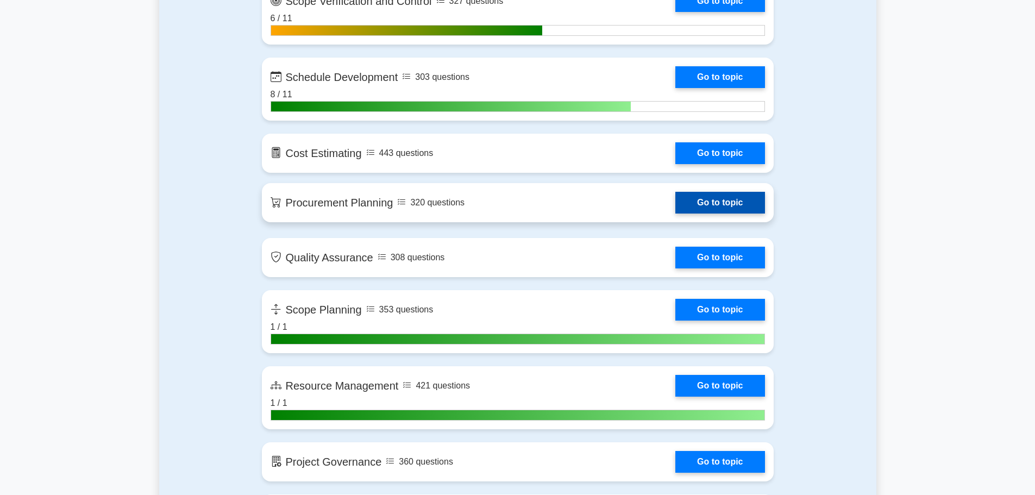
scroll to position [1358, 0]
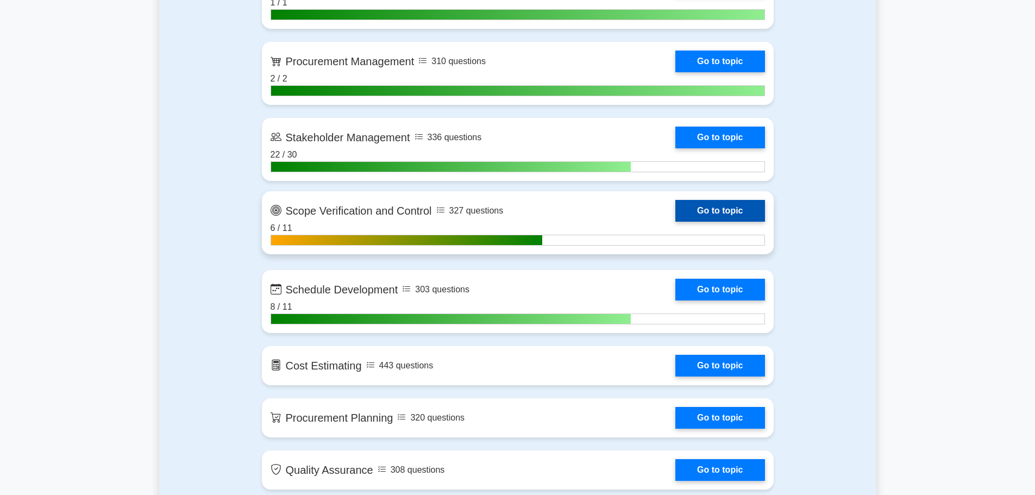
click at [675, 215] on link "Go to topic" at bounding box center [719, 211] width 89 height 22
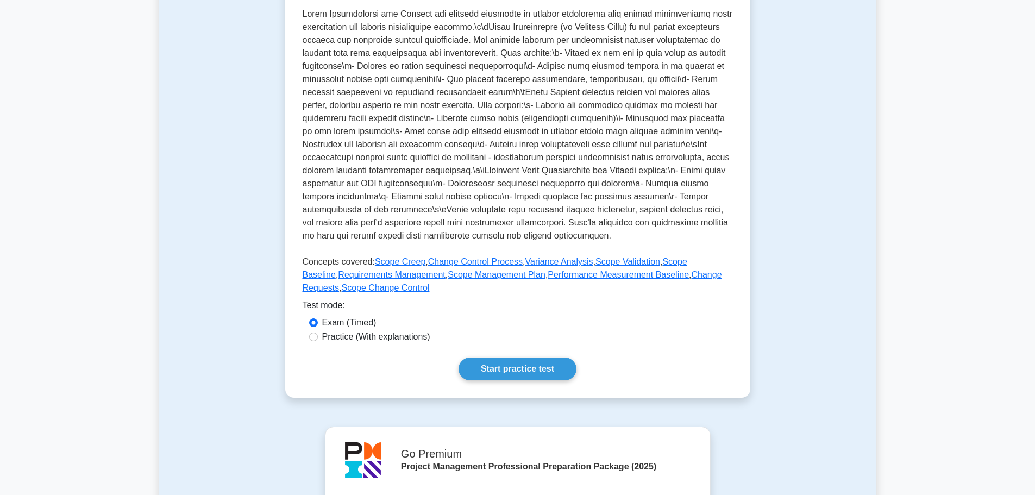
scroll to position [272, 0]
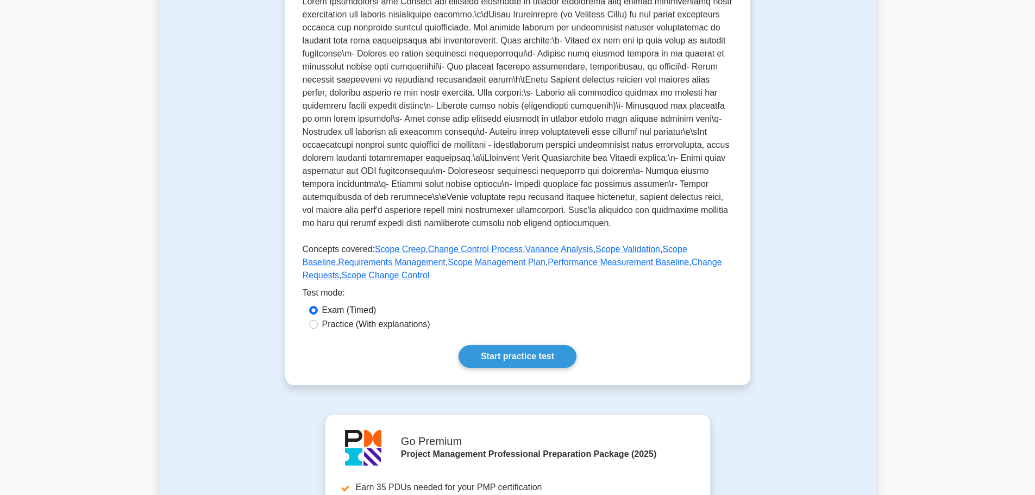
drag, startPoint x: 517, startPoint y: 366, endPoint x: 564, endPoint y: 344, distance: 52.0
click at [517, 366] on link "Start practice test" at bounding box center [518, 356] width 118 height 23
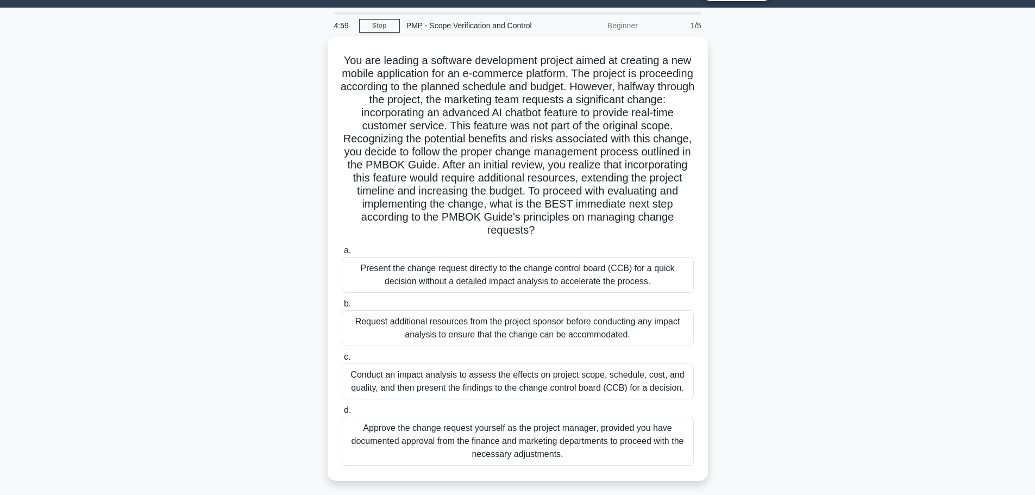
scroll to position [54, 0]
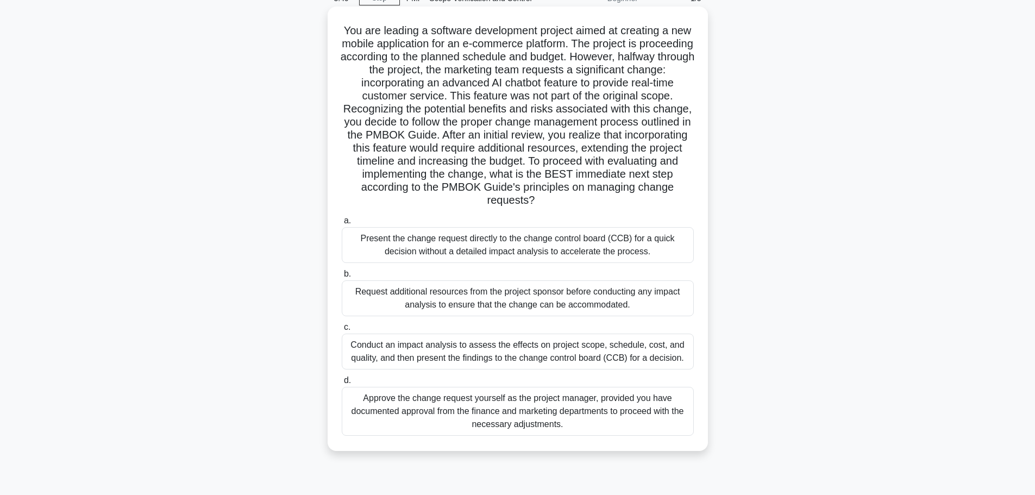
click at [570, 359] on div "Conduct an impact analysis to assess the effects on project scope, schedule, co…" at bounding box center [518, 352] width 352 height 36
click at [342, 331] on input "c. Conduct an impact analysis to assess the effects on project scope, schedule,…" at bounding box center [342, 327] width 0 height 7
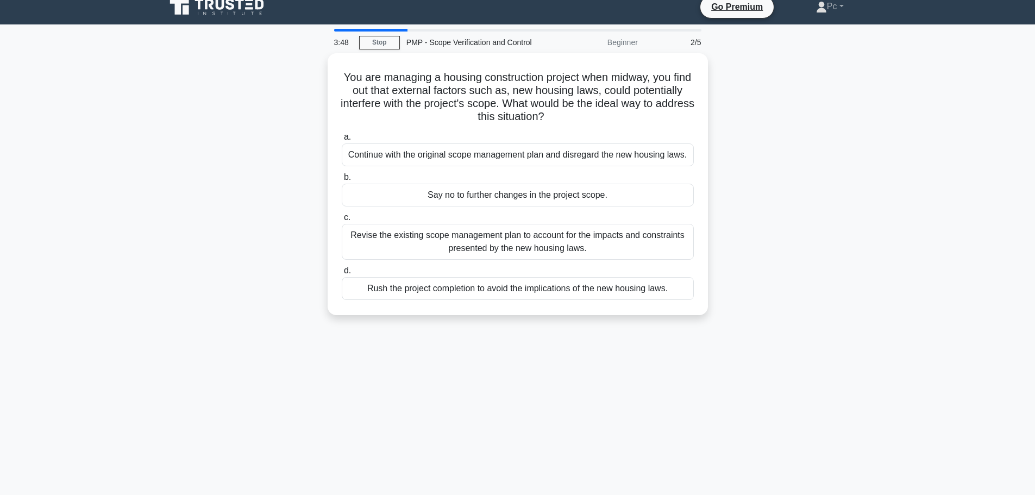
scroll to position [0, 0]
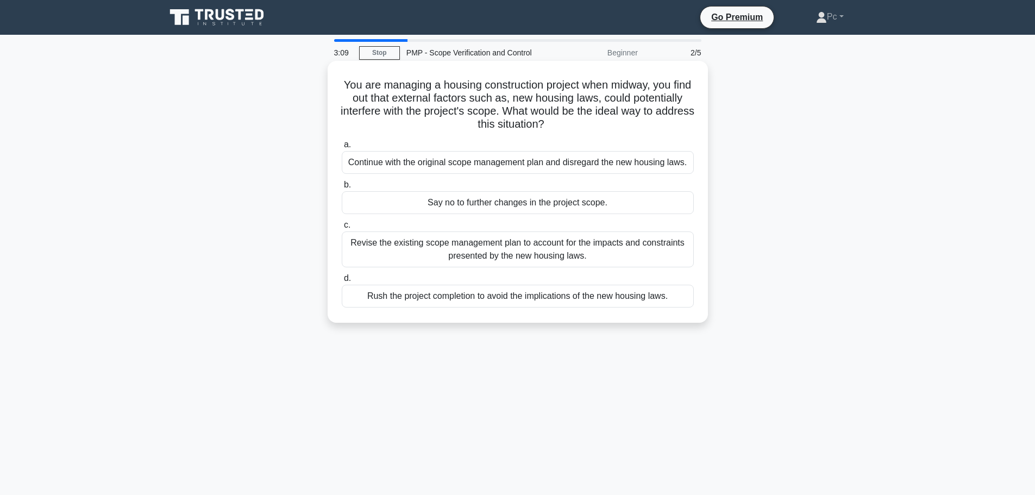
click at [581, 252] on div "Revise the existing scope management plan to account for the impacts and constr…" at bounding box center [518, 249] width 352 height 36
click at [342, 229] on input "c. Revise the existing scope management plan to account for the impacts and con…" at bounding box center [342, 225] width 0 height 7
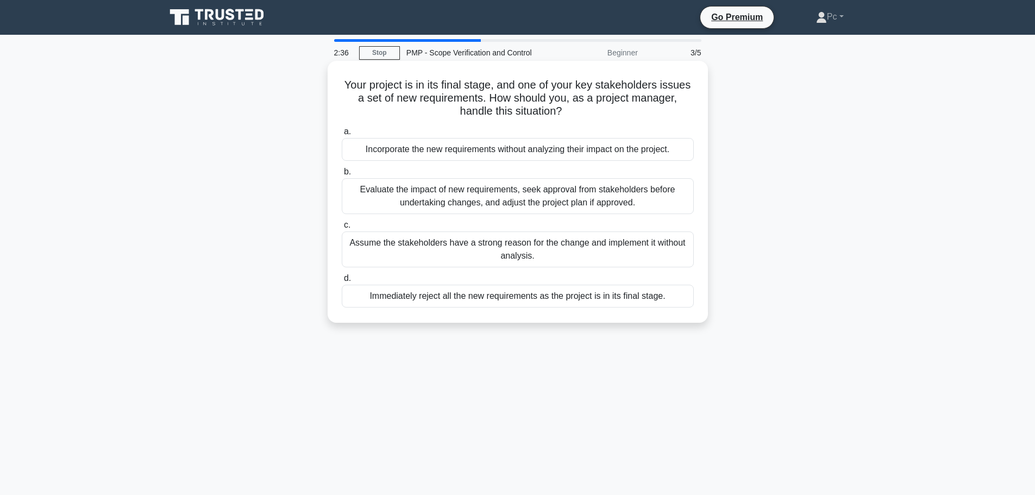
click at [561, 196] on div "Evaluate the impact of new requirements, seek approval from stakeholders before…" at bounding box center [518, 196] width 352 height 36
click at [342, 175] on input "b. Evaluate the impact of new requirements, seek approval from stakeholders bef…" at bounding box center [342, 171] width 0 height 7
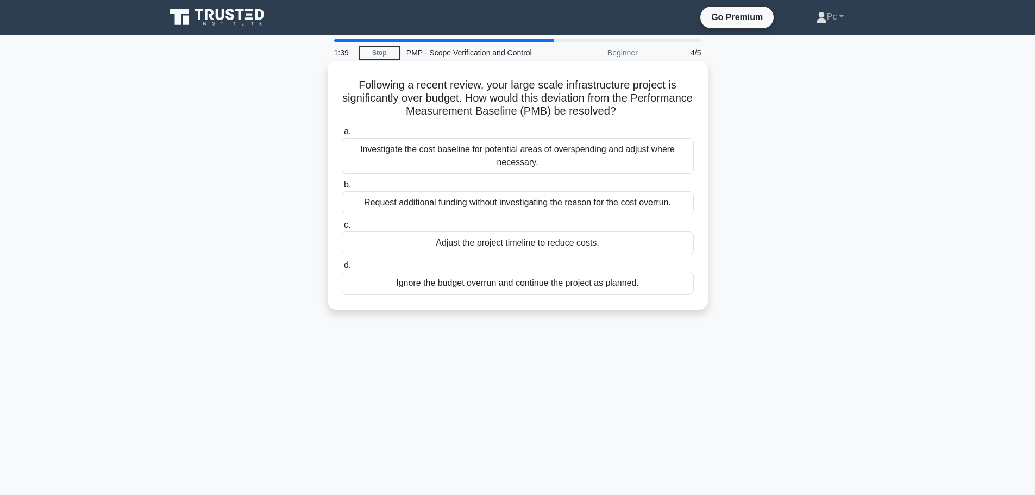
click at [493, 156] on div "Investigate the cost baseline for potential areas of overspending and adjust wh…" at bounding box center [518, 156] width 352 height 36
click at [342, 135] on input "a. Investigate the cost baseline for potential areas of overspending and adjust…" at bounding box center [342, 131] width 0 height 7
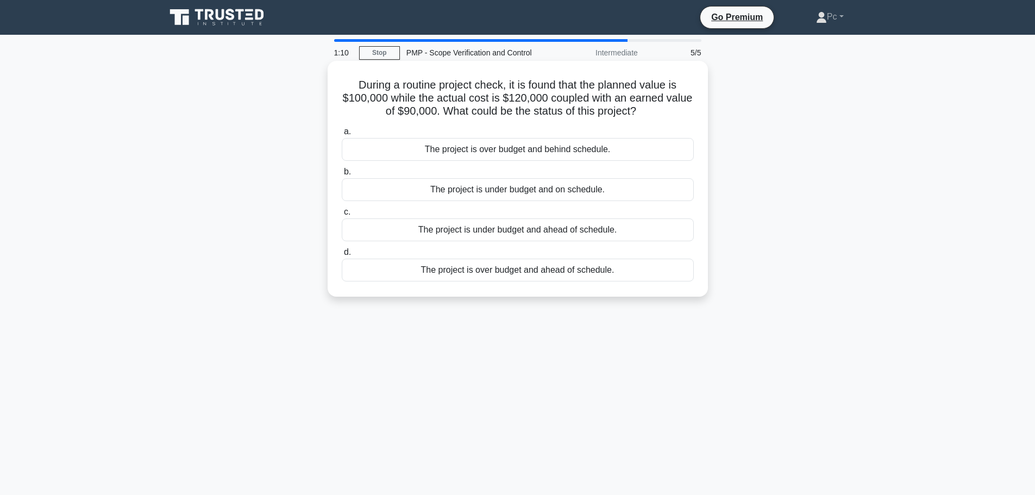
click at [553, 149] on div "The project is over budget and behind schedule." at bounding box center [518, 149] width 352 height 23
click at [342, 135] on input "a. The project is over budget and behind schedule." at bounding box center [342, 131] width 0 height 7
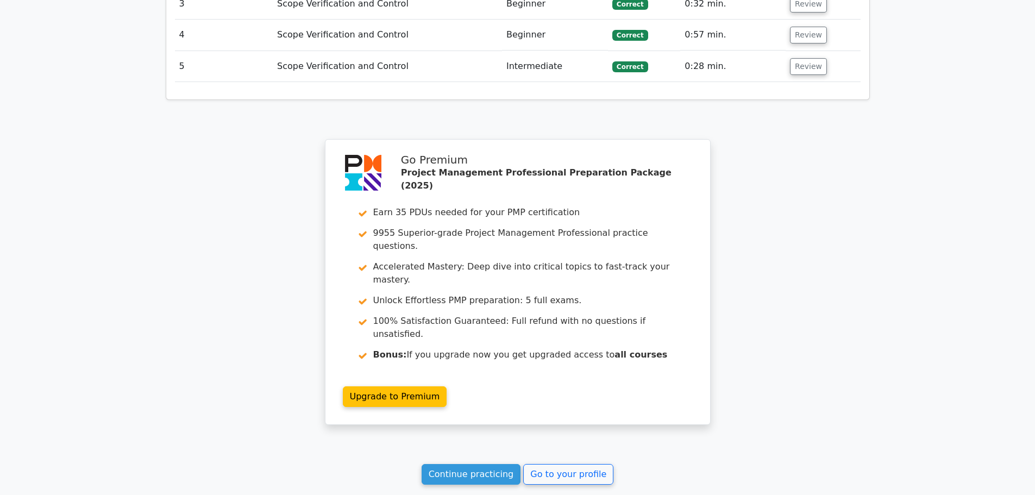
scroll to position [1764, 0]
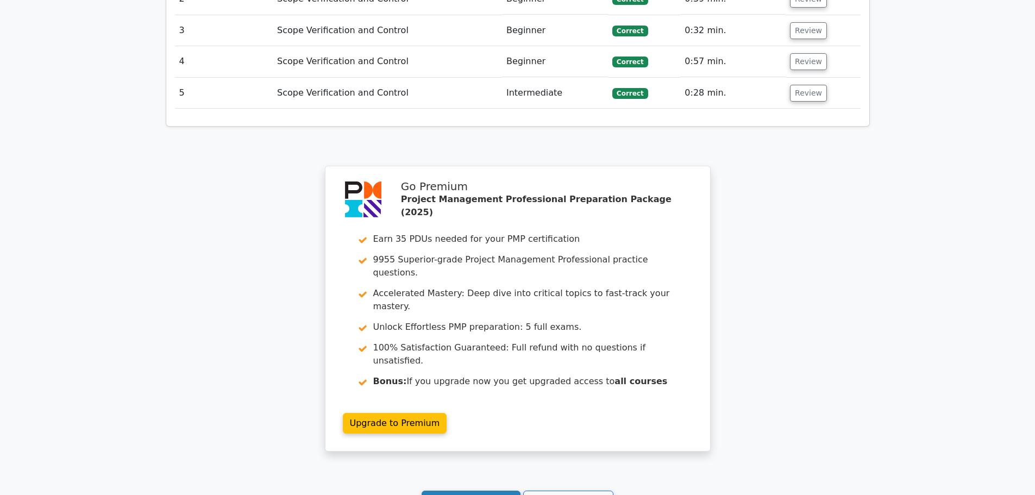
click at [466, 491] on link "Continue practicing" at bounding box center [471, 501] width 99 height 21
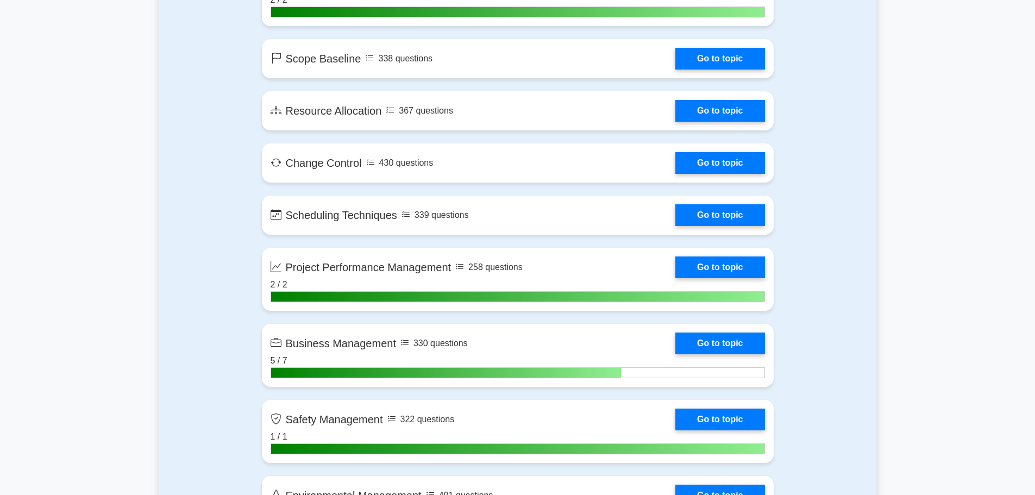
scroll to position [2173, 0]
